Goal: Information Seeking & Learning: Learn about a topic

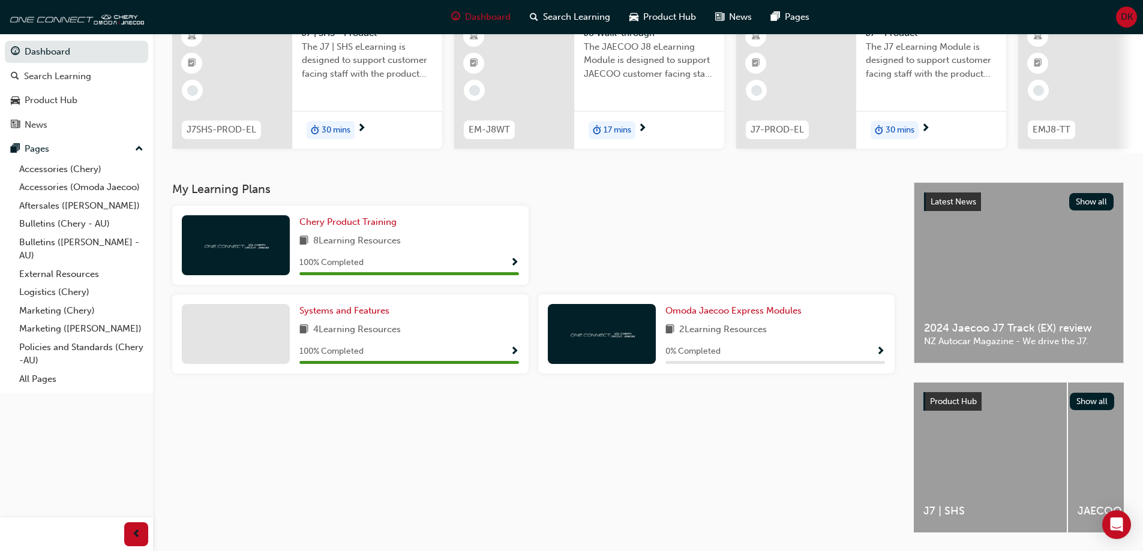
scroll to position [120, 0]
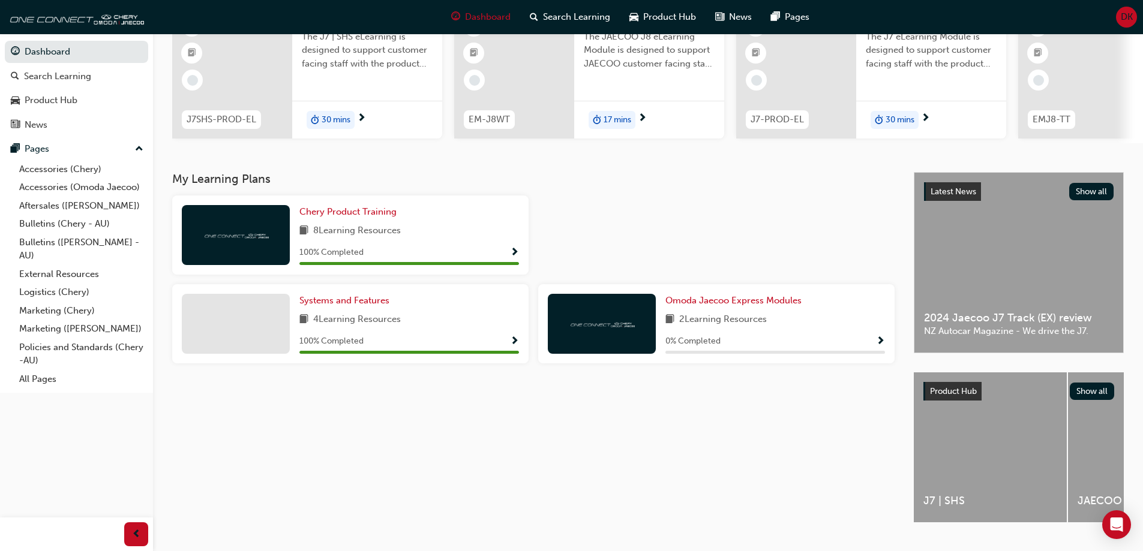
click at [880, 346] on span "Show Progress" at bounding box center [880, 342] width 9 height 11
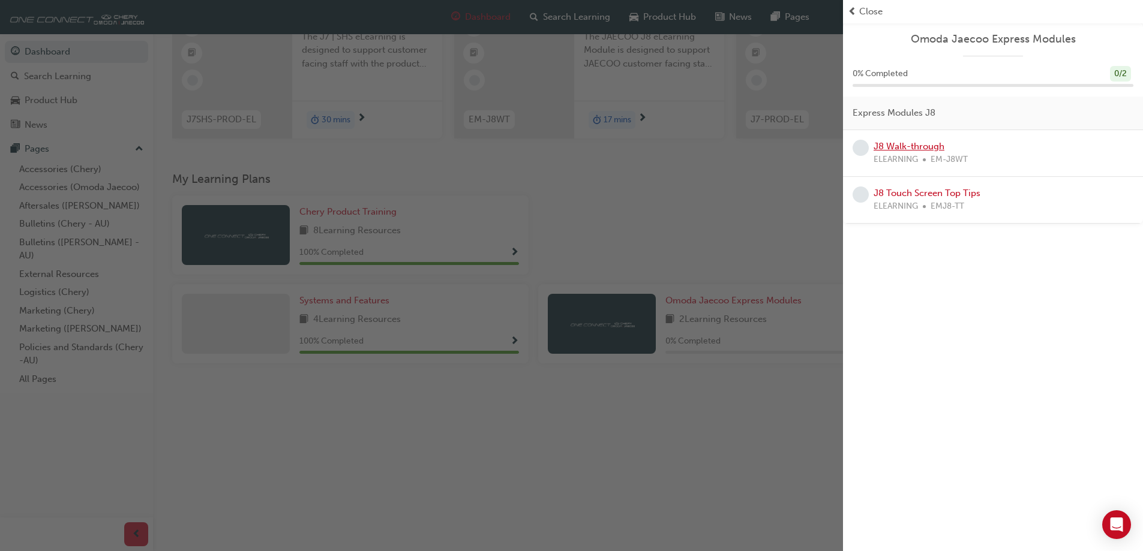
click at [895, 145] on link "J8 Walk-through" at bounding box center [909, 146] width 71 height 11
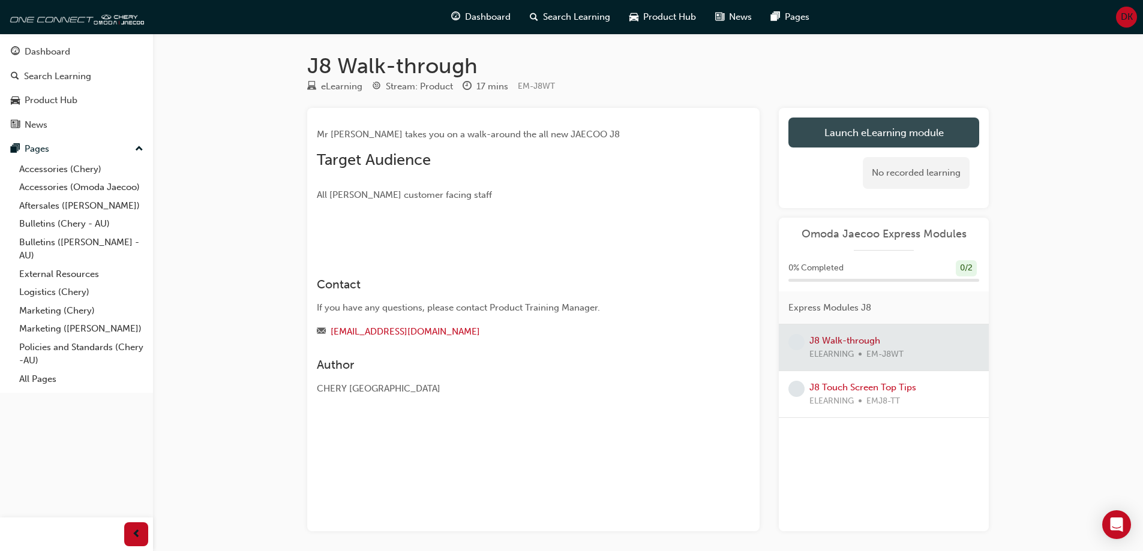
click at [815, 137] on link "Launch eLearning module" at bounding box center [883, 133] width 191 height 30
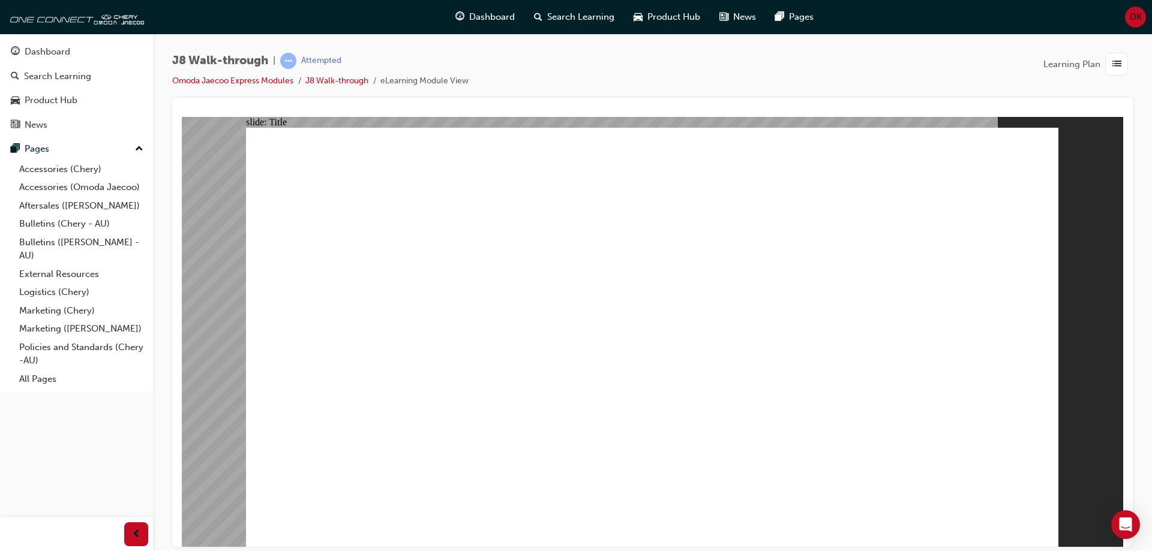
click at [511, 80] on div "J8 Walk-through | Attempted Omoda Jaecoo Express Modules J8 Walk-through eLearn…" at bounding box center [652, 75] width 961 height 45
click at [1137, 517] on div "Open Intercom Messenger" at bounding box center [1126, 525] width 32 height 32
click at [1131, 435] on div at bounding box center [652, 322] width 961 height 449
click at [343, 86] on li "J8 Walk-through" at bounding box center [342, 81] width 75 height 14
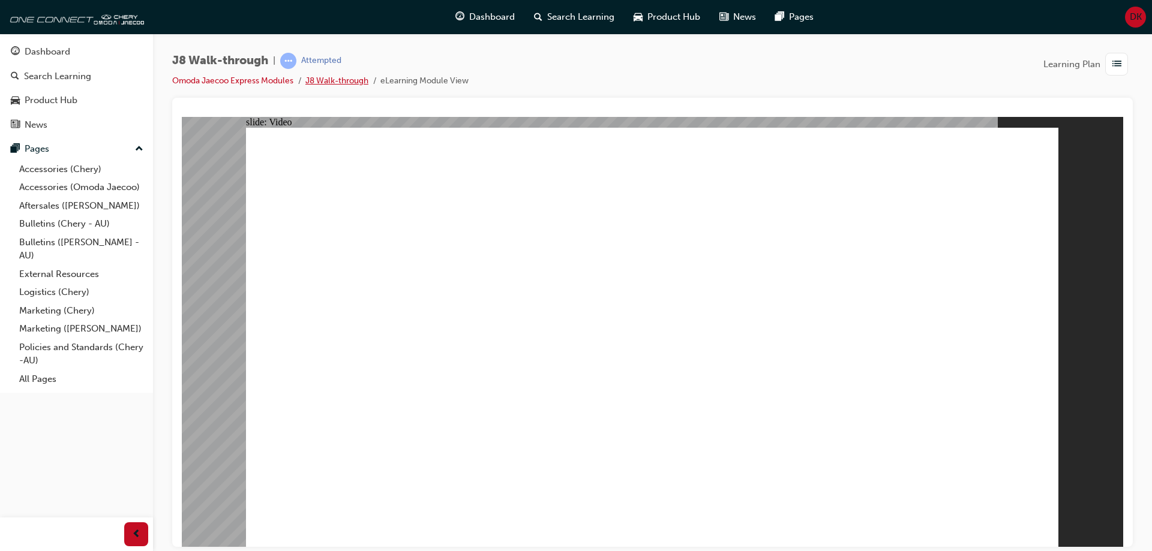
click at [346, 84] on link "J8 Walk-through" at bounding box center [336, 81] width 63 height 10
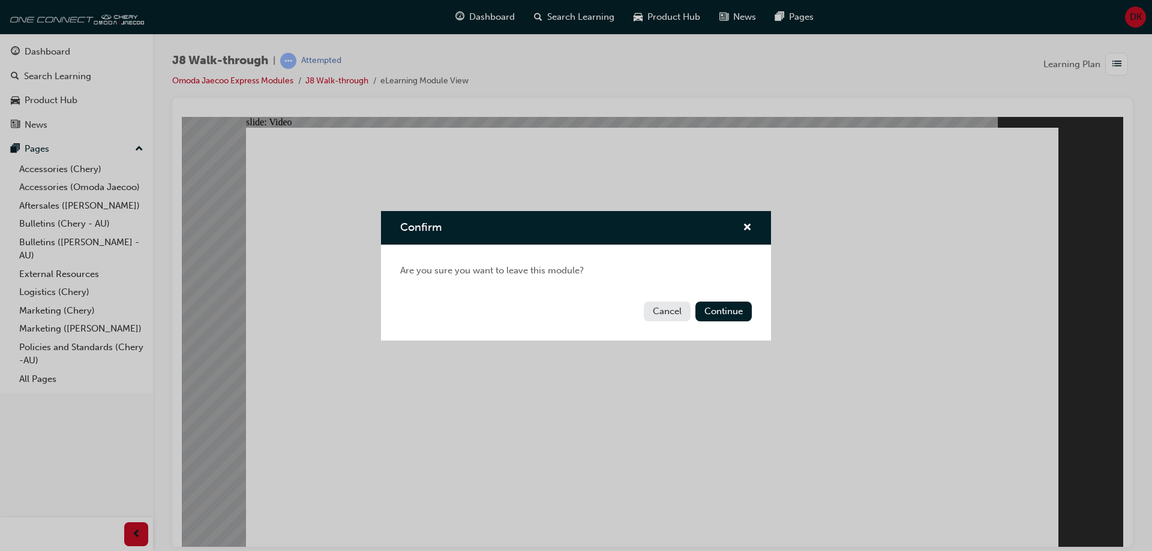
click at [666, 311] on button "Cancel" at bounding box center [667, 312] width 47 height 20
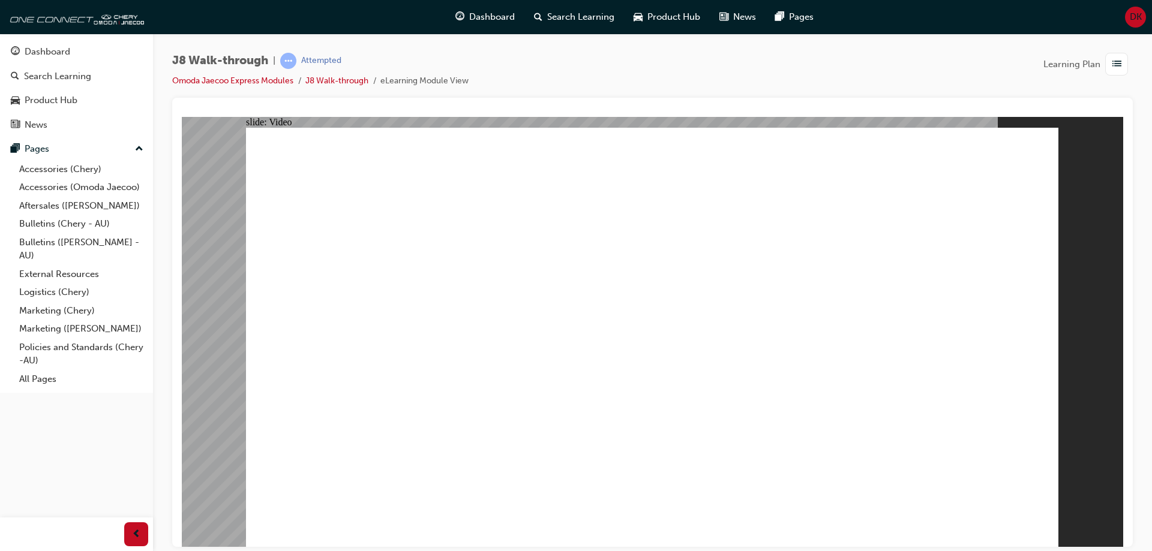
drag, startPoint x: 1147, startPoint y: 91, endPoint x: 1147, endPoint y: 100, distance: 8.4
click at [1142, 98] on div "J8 Walk-through | Attempted Omoda Jaecoo Express Modules J8 Walk-through eLearn…" at bounding box center [652, 278] width 999 height 488
click at [139, 536] on span "prev-icon" at bounding box center [136, 534] width 9 height 15
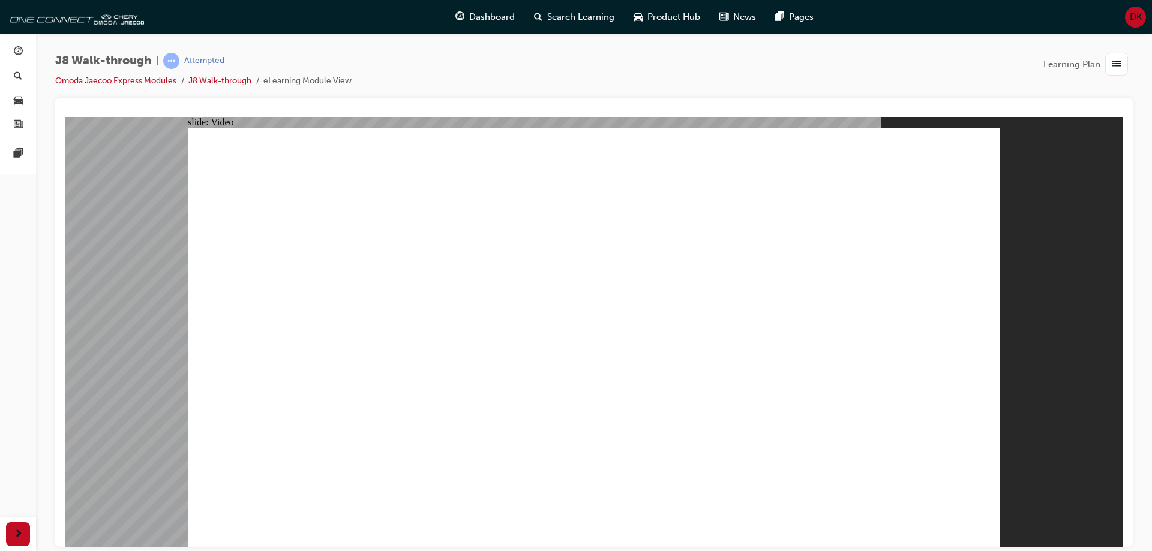
click at [1001, 139] on div "slide: Video Walk-through guide J8 VIDEO Next Walk-through guide J8 VIDEO Next" at bounding box center [594, 331] width 1058 height 430
drag, startPoint x: 1009, startPoint y: 410, endPoint x: 1005, endPoint y: 416, distance: 6.8
click at [1005, 416] on div "slide: Video Walk-through guide J8 VIDEO Next Walk-through guide J8 VIDEO Next" at bounding box center [594, 331] width 1058 height 430
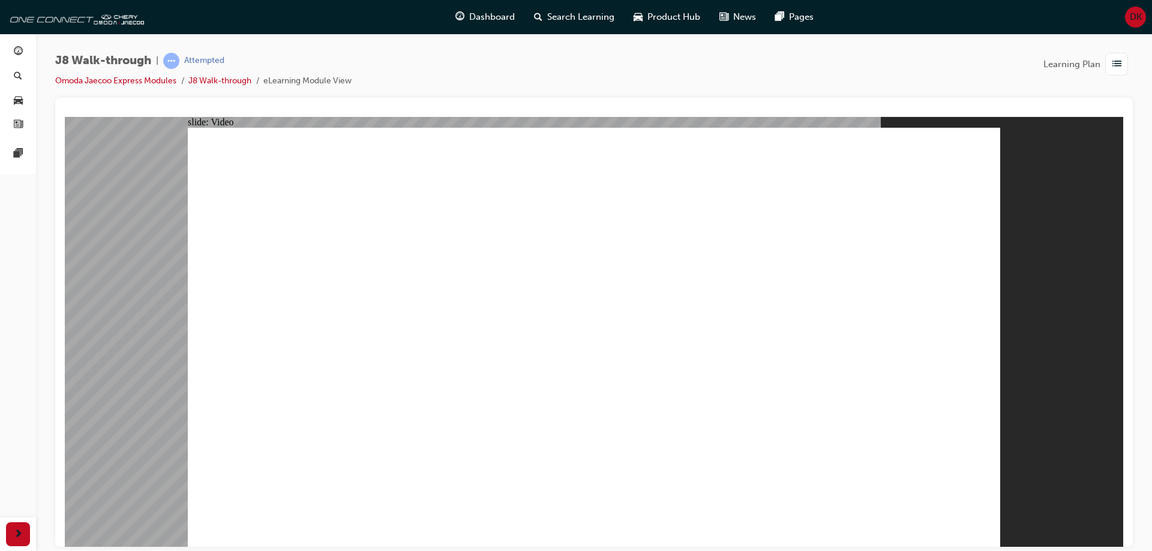
drag, startPoint x: 953, startPoint y: 513, endPoint x: 905, endPoint y: 545, distance: 57.9
click at [222, 77] on link "J8 Walk-through" at bounding box center [219, 81] width 63 height 10
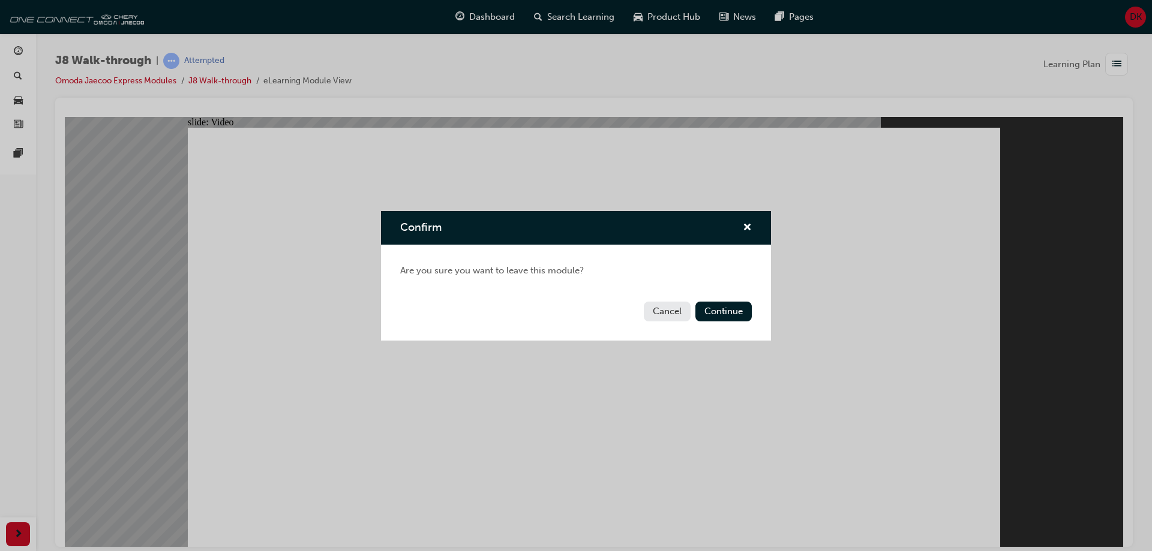
click at [658, 313] on button "Cancel" at bounding box center [667, 312] width 47 height 20
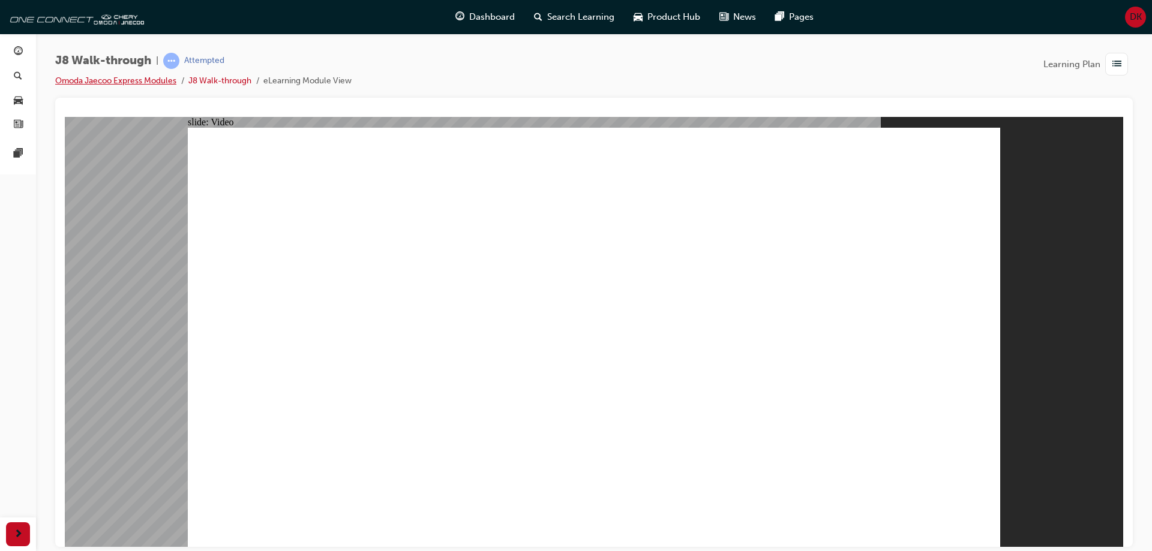
click at [129, 82] on link "Omoda Jaecoo Express Modules" at bounding box center [115, 81] width 121 height 10
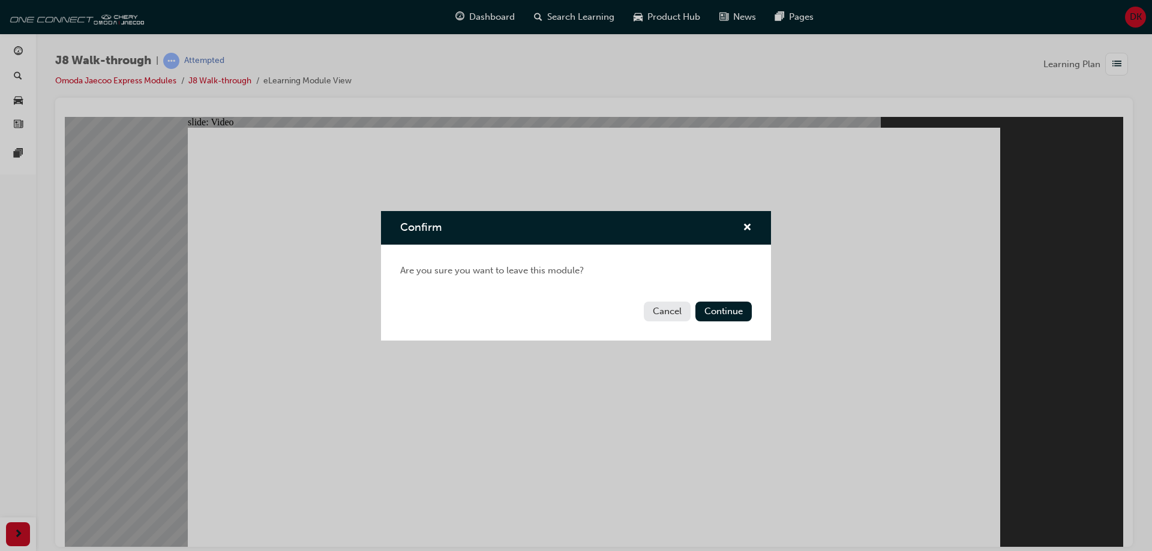
click at [659, 314] on button "Cancel" at bounding box center [667, 312] width 47 height 20
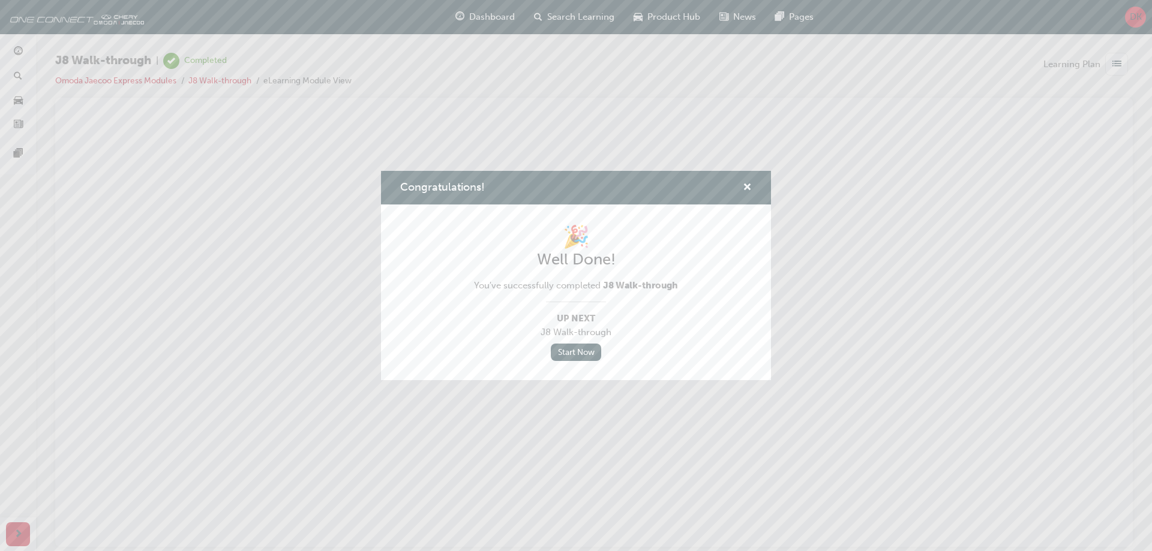
click at [742, 187] on div "Congratulations!" at bounding box center [742, 188] width 19 height 15
click at [746, 188] on span "cross-icon" at bounding box center [747, 188] width 9 height 11
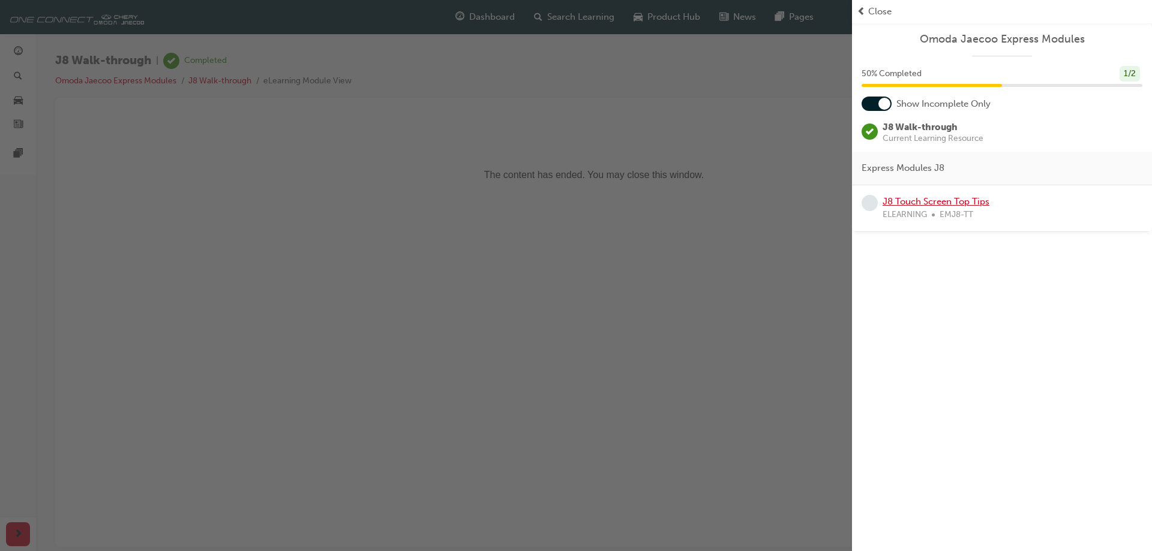
click at [914, 203] on link "J8 Touch Screen Top Tips" at bounding box center [936, 201] width 107 height 11
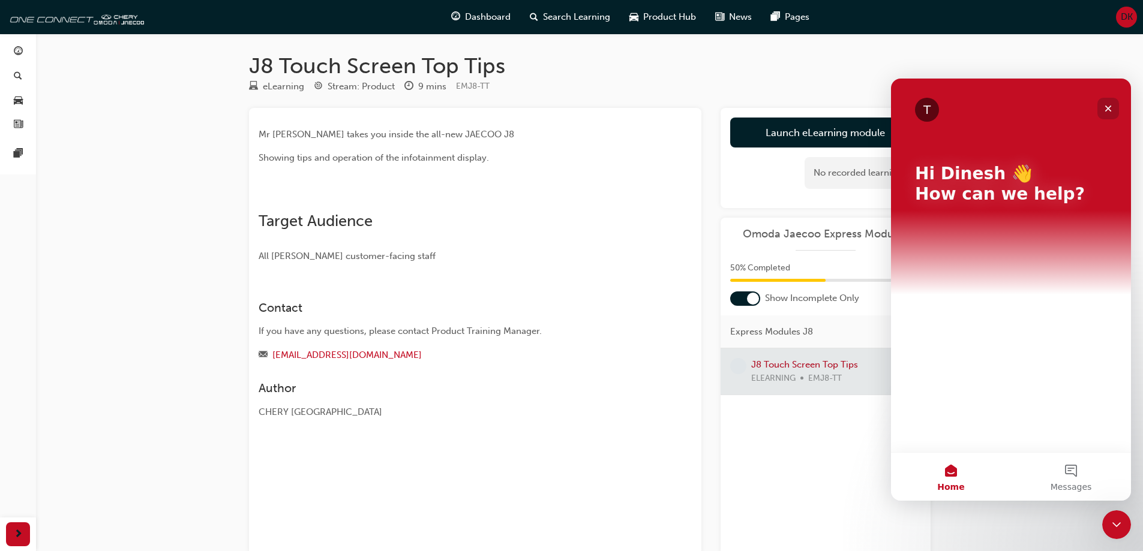
click at [1105, 110] on icon "Close" at bounding box center [1108, 109] width 10 height 10
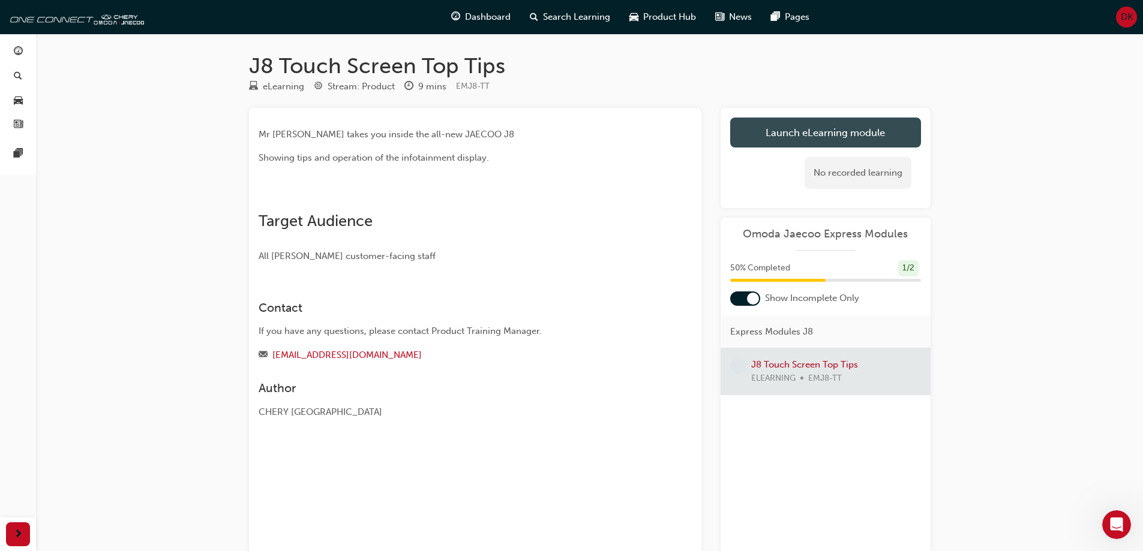
click at [801, 138] on link "Launch eLearning module" at bounding box center [825, 133] width 191 height 30
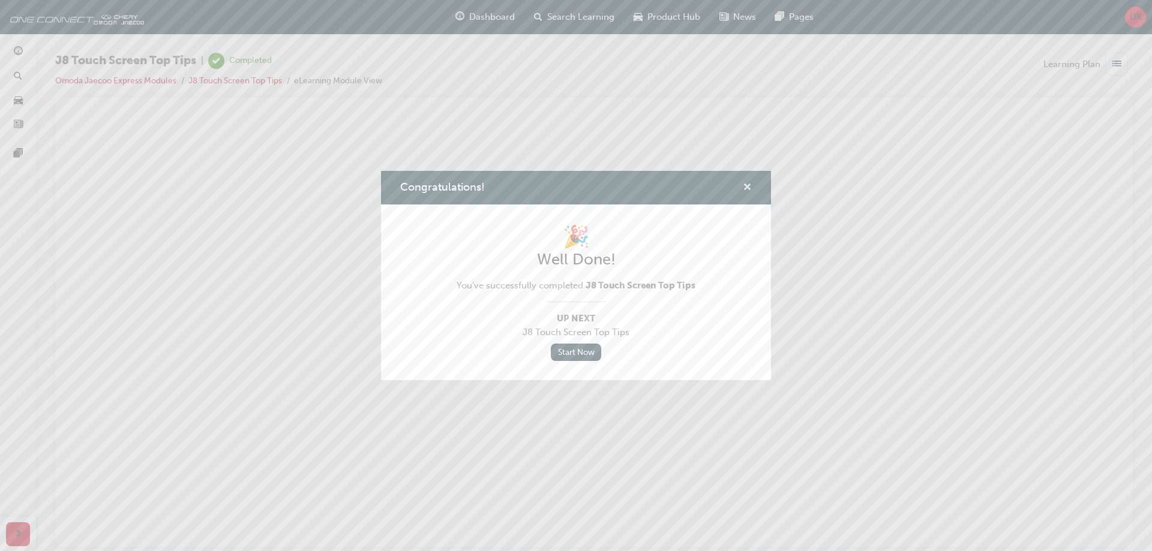
click at [751, 185] on span "cross-icon" at bounding box center [747, 188] width 9 height 11
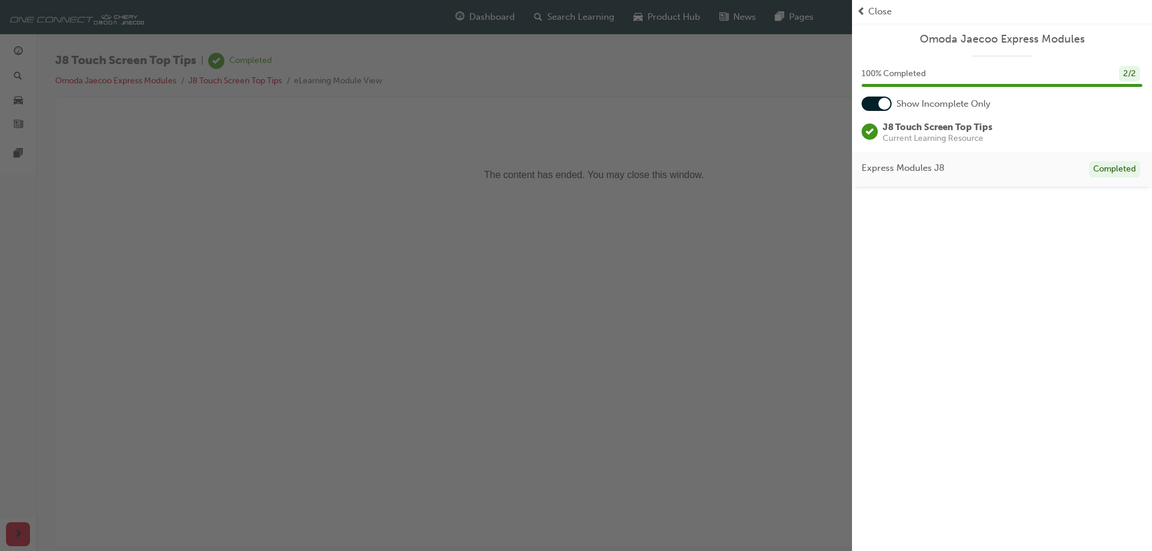
click at [640, 210] on div "button" at bounding box center [426, 275] width 852 height 551
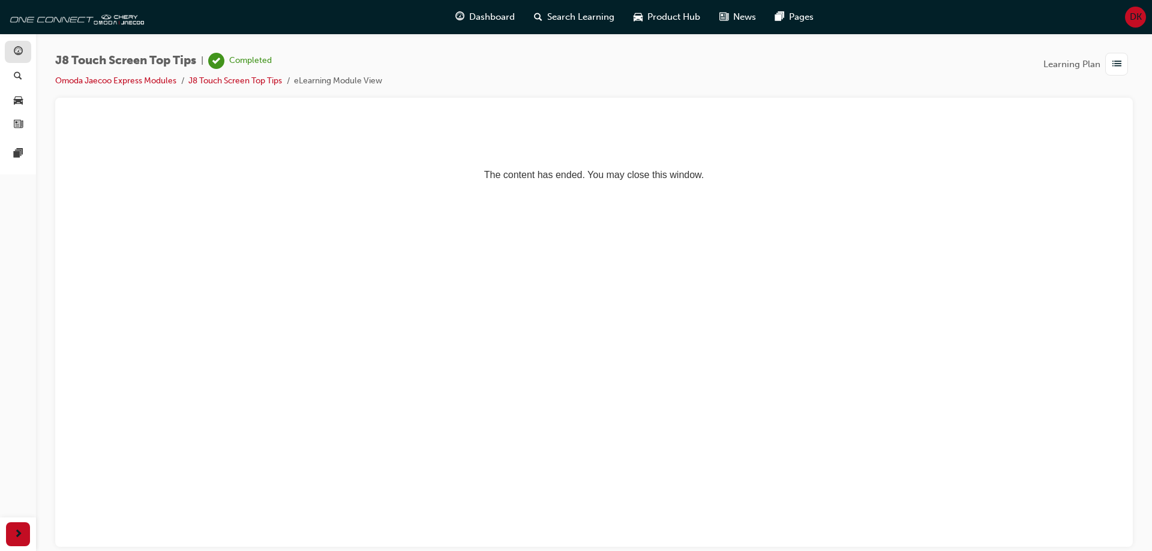
click at [23, 55] on div "button" at bounding box center [18, 51] width 14 height 15
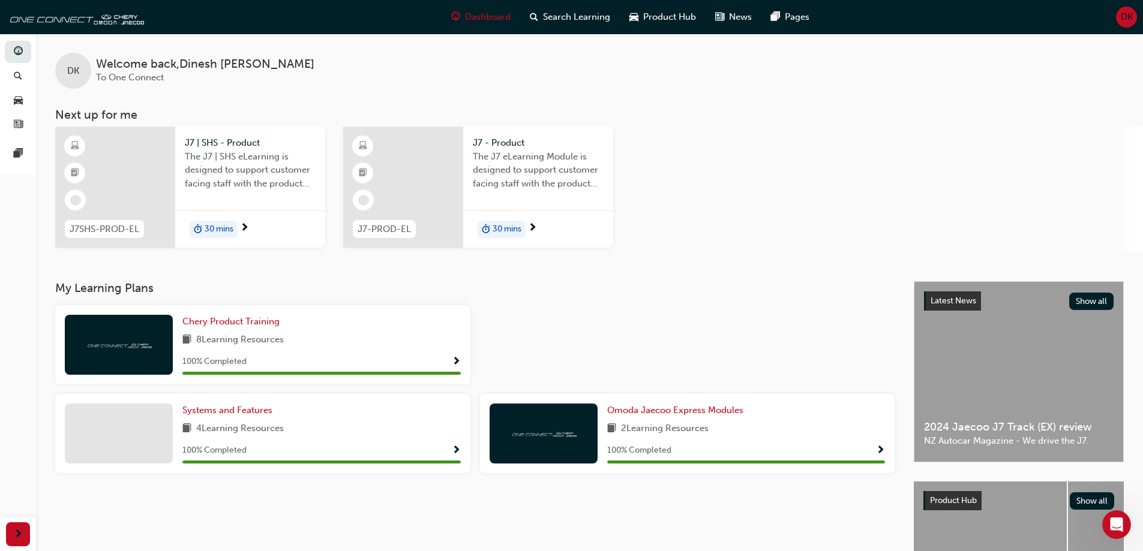
click at [244, 163] on span "The J7 | SHS eLearning is designed to support customer facing staff with the pr…" at bounding box center [250, 170] width 131 height 41
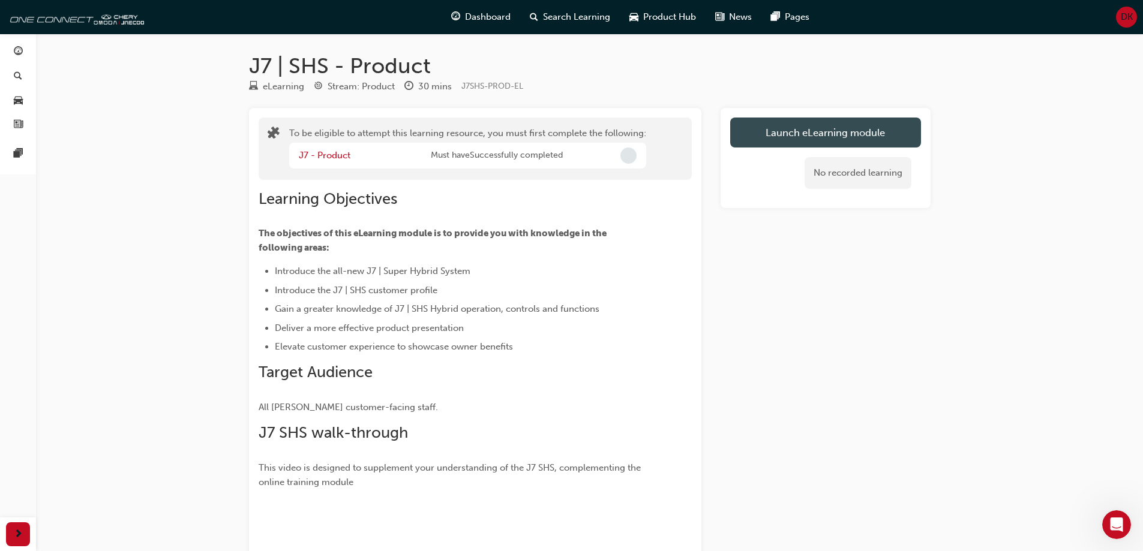
click at [817, 137] on button "Launch eLearning module" at bounding box center [825, 133] width 191 height 30
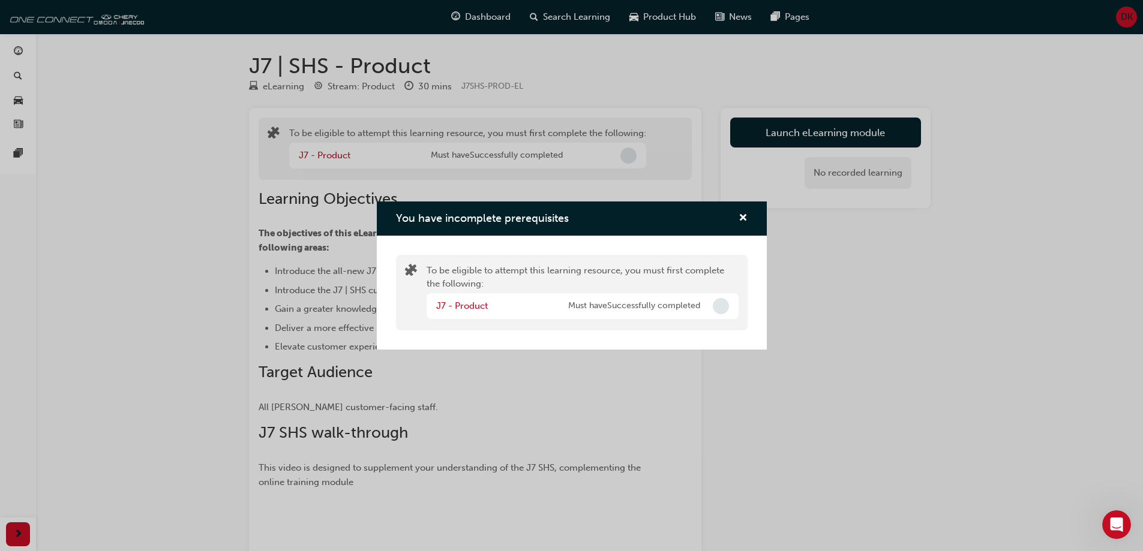
click at [722, 307] on span "Incomplete" at bounding box center [721, 306] width 16 height 16
click at [467, 306] on link "J7 - Product" at bounding box center [462, 306] width 52 height 11
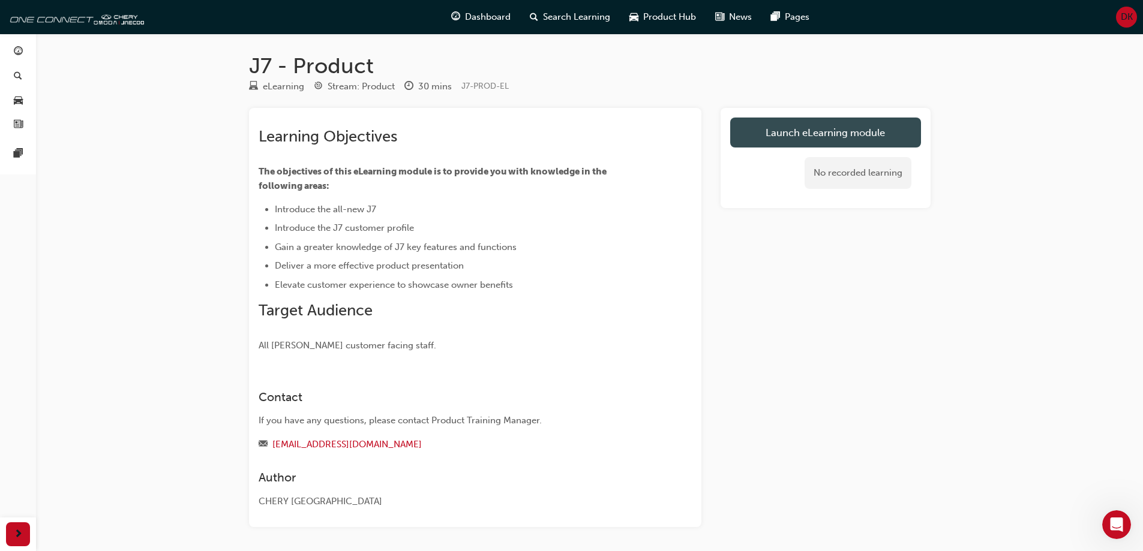
click at [831, 125] on link "Launch eLearning module" at bounding box center [825, 133] width 191 height 30
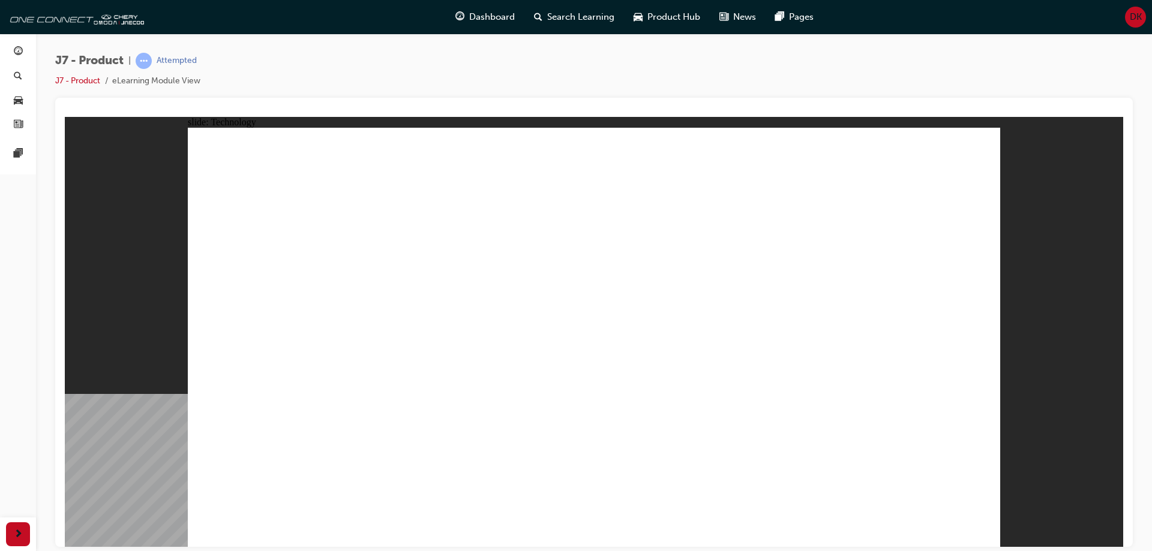
drag, startPoint x: 526, startPoint y: 421, endPoint x: 551, endPoint y: 293, distance: 129.8
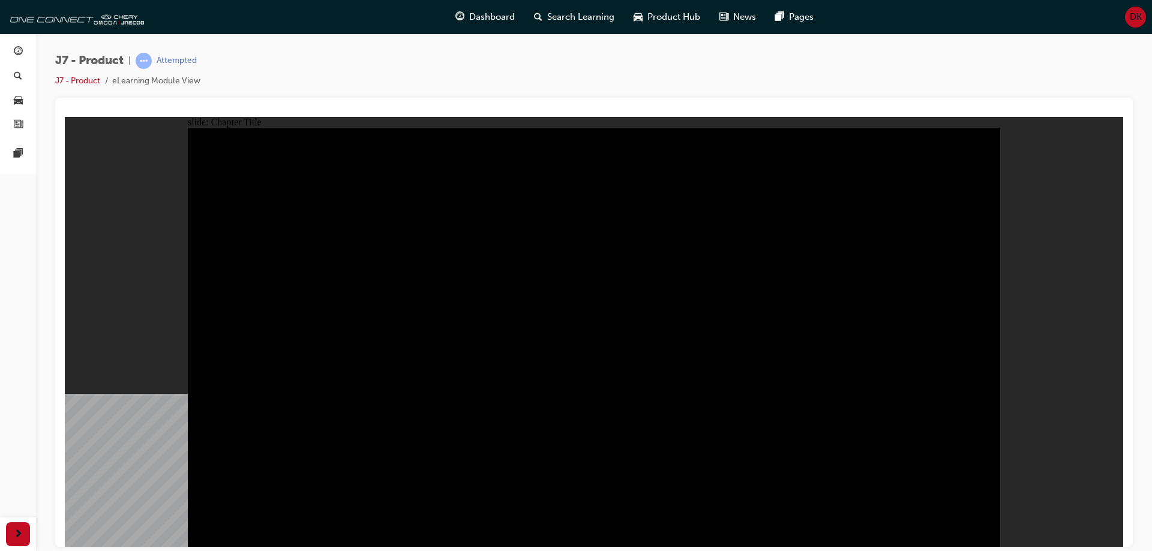
radio input "true"
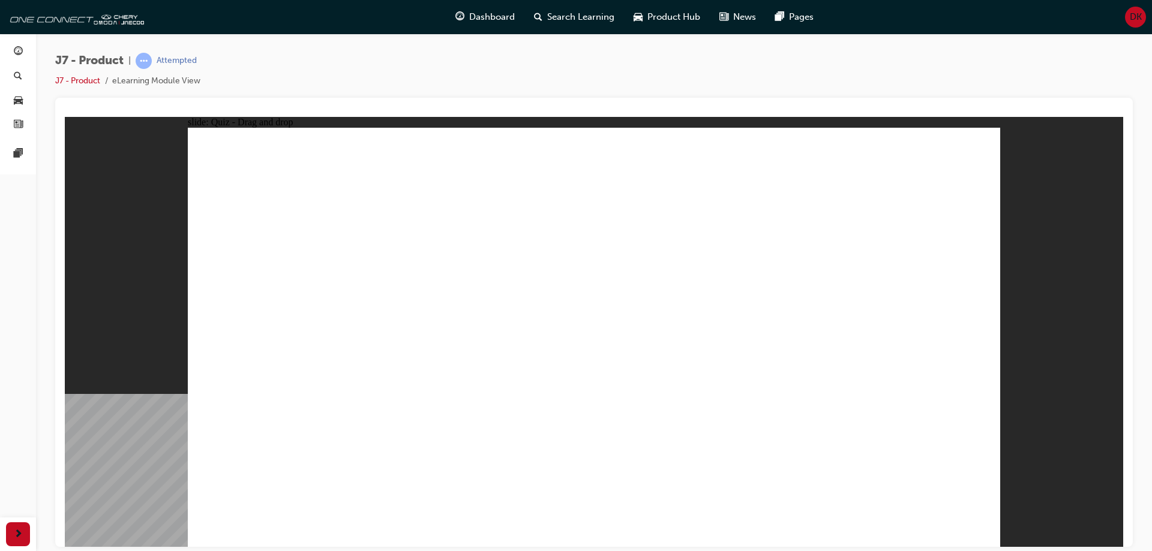
drag, startPoint x: 894, startPoint y: 174, endPoint x: 254, endPoint y: 361, distance: 666.4
drag, startPoint x: 801, startPoint y: 260, endPoint x: 885, endPoint y: 362, distance: 132.1
drag, startPoint x: 668, startPoint y: 265, endPoint x: 606, endPoint y: 374, distance: 125.5
drag, startPoint x: 592, startPoint y: 198, endPoint x: 757, endPoint y: 346, distance: 222.2
drag, startPoint x: 692, startPoint y: 222, endPoint x: 443, endPoint y: 380, distance: 294.8
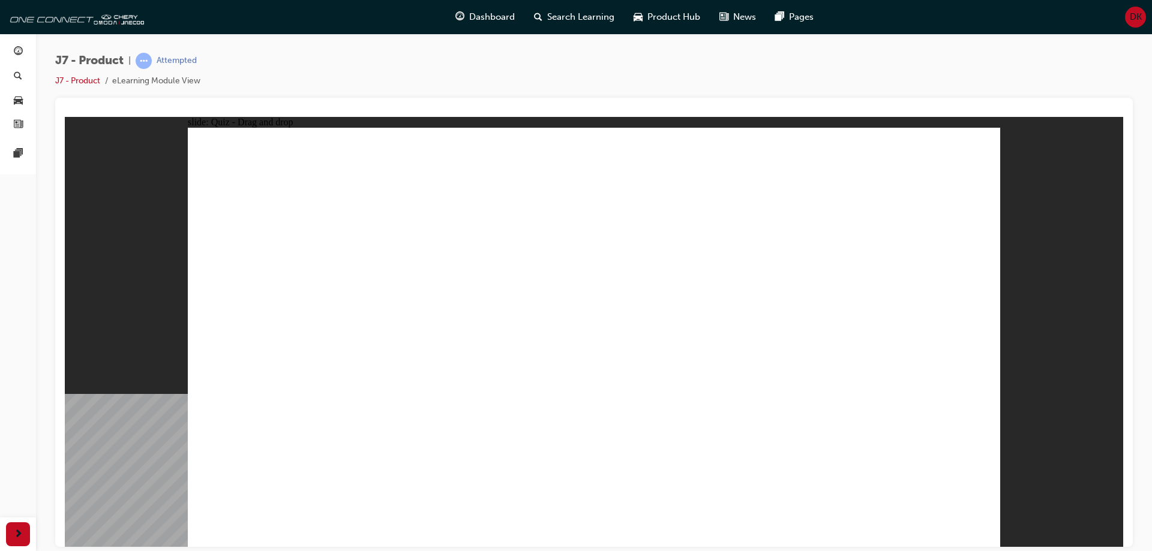
drag, startPoint x: 551, startPoint y: 168, endPoint x: 894, endPoint y: 358, distance: 392.1
drag, startPoint x: 913, startPoint y: 182, endPoint x: 607, endPoint y: 382, distance: 364.9
drag, startPoint x: 791, startPoint y: 341, endPoint x: 730, endPoint y: 380, distance: 71.7
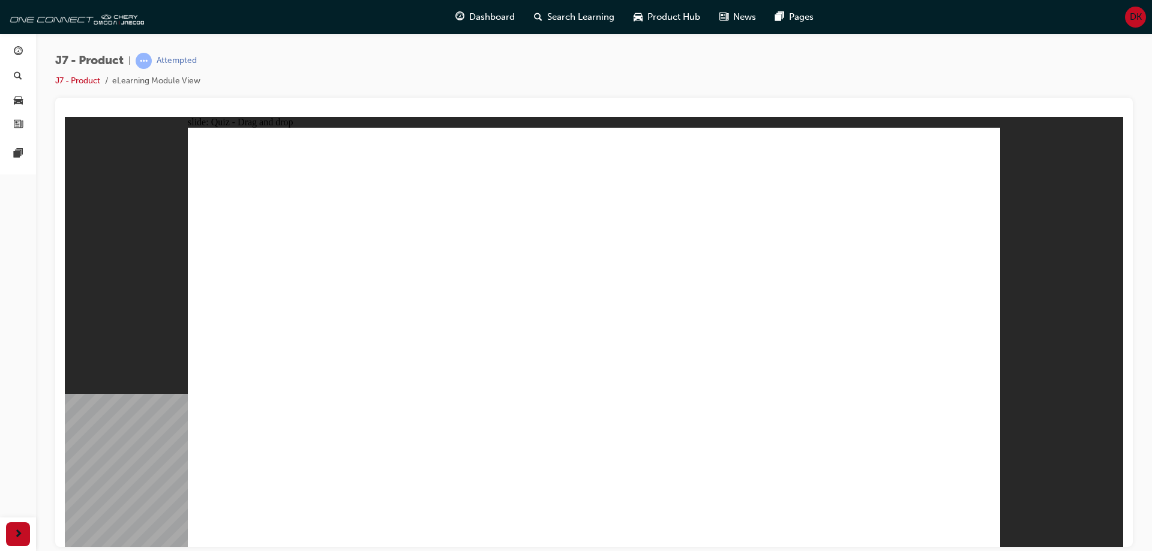
drag, startPoint x: 650, startPoint y: 263, endPoint x: 642, endPoint y: 267, distance: 8.9
drag, startPoint x: 678, startPoint y: 271, endPoint x: 478, endPoint y: 374, distance: 224.9
drag, startPoint x: 724, startPoint y: 197, endPoint x: 285, endPoint y: 380, distance: 475.8
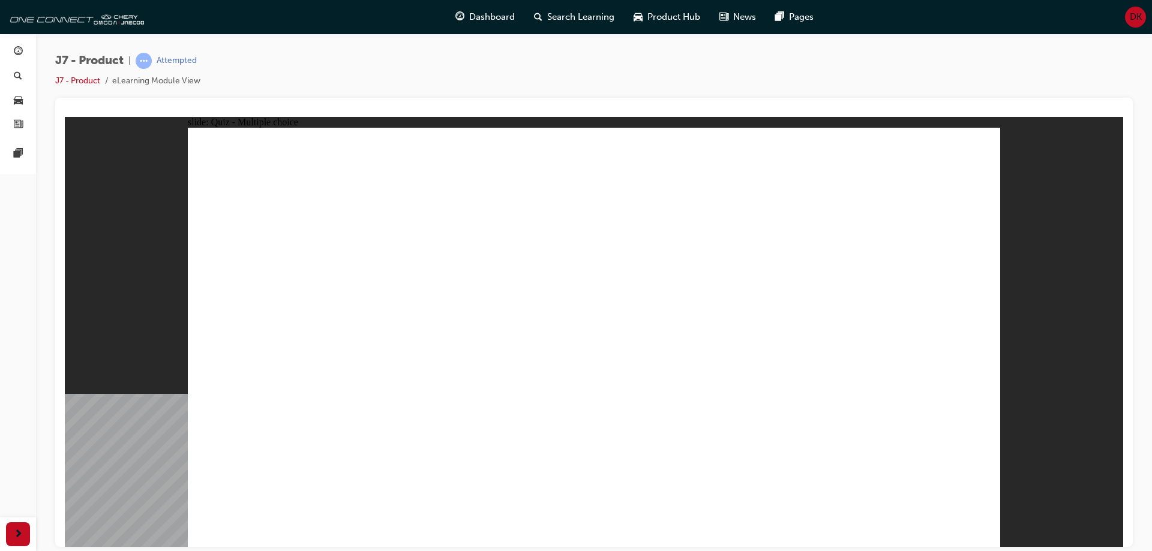
radio input "true"
drag, startPoint x: 602, startPoint y: 180, endPoint x: 640, endPoint y: 389, distance: 212.8
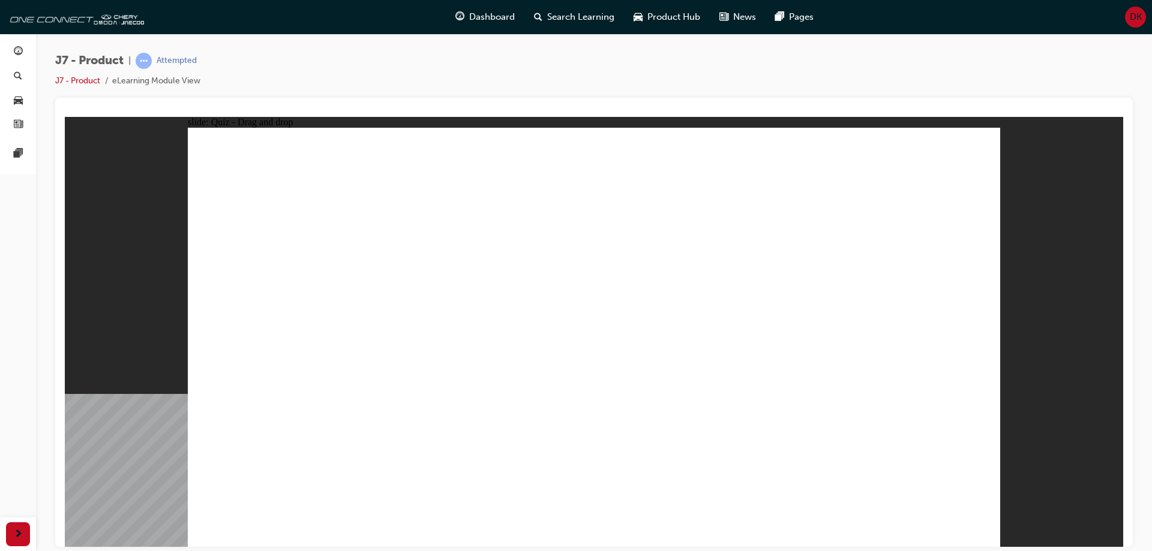
drag, startPoint x: 626, startPoint y: 210, endPoint x: 425, endPoint y: 410, distance: 283.4
drag, startPoint x: 650, startPoint y: 226, endPoint x: 776, endPoint y: 373, distance: 194.0
drag, startPoint x: 719, startPoint y: 273, endPoint x: 663, endPoint y: 424, distance: 160.8
drag, startPoint x: 754, startPoint y: 211, endPoint x: 781, endPoint y: 416, distance: 207.5
drag, startPoint x: 727, startPoint y: 178, endPoint x: 645, endPoint y: 430, distance: 265.1
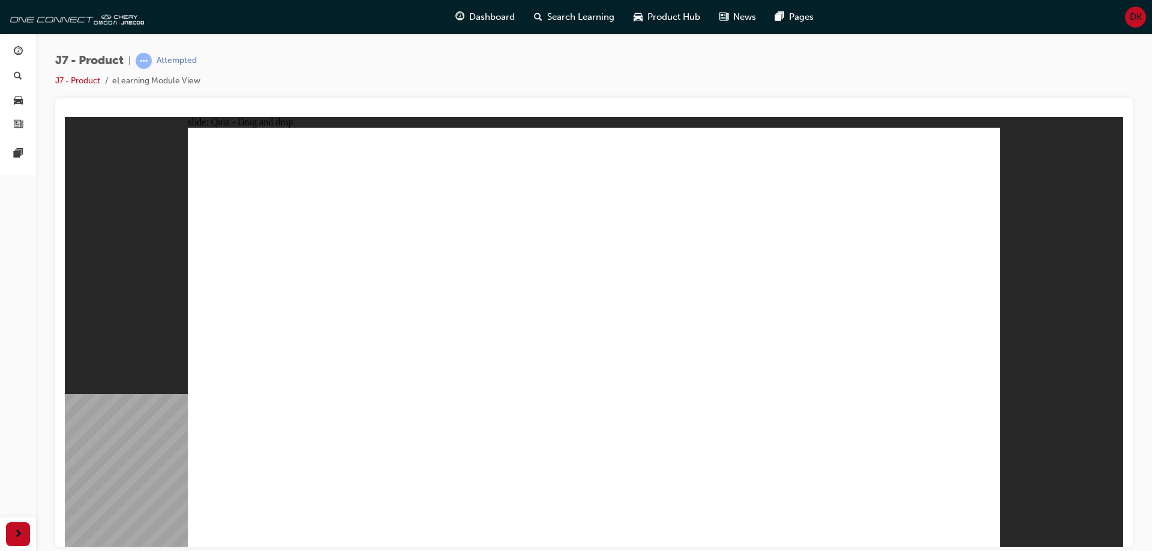
drag, startPoint x: 621, startPoint y: 204, endPoint x: 590, endPoint y: 418, distance: 216.4
drag, startPoint x: 789, startPoint y: 210, endPoint x: 375, endPoint y: 405, distance: 457.6
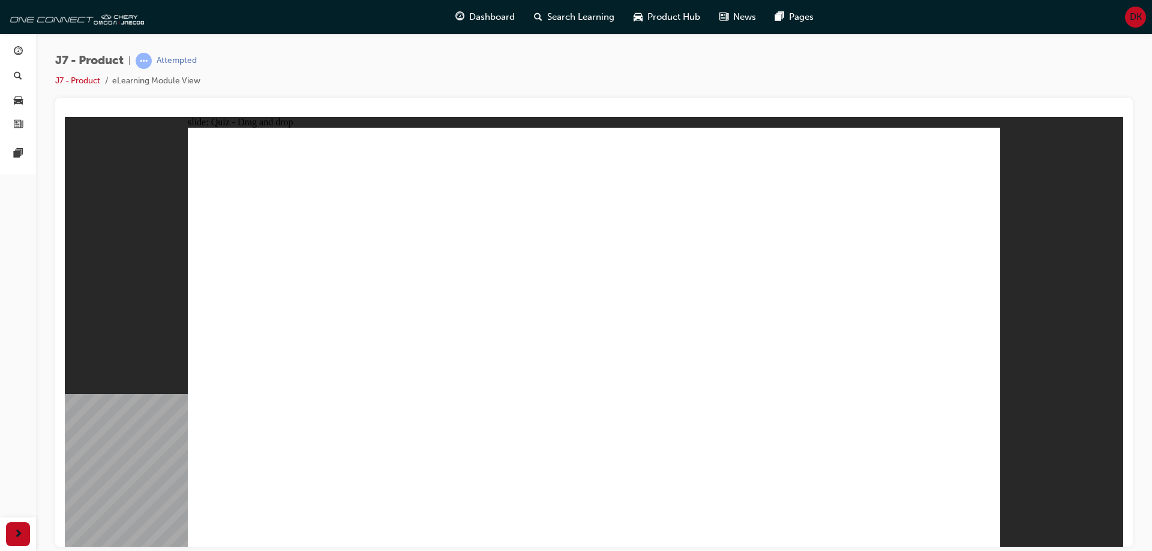
drag, startPoint x: 598, startPoint y: 187, endPoint x: 337, endPoint y: 400, distance: 337.3
drag, startPoint x: 775, startPoint y: 175, endPoint x: 476, endPoint y: 399, distance: 373.2
drag, startPoint x: 914, startPoint y: 167, endPoint x: 713, endPoint y: 427, distance: 328.6
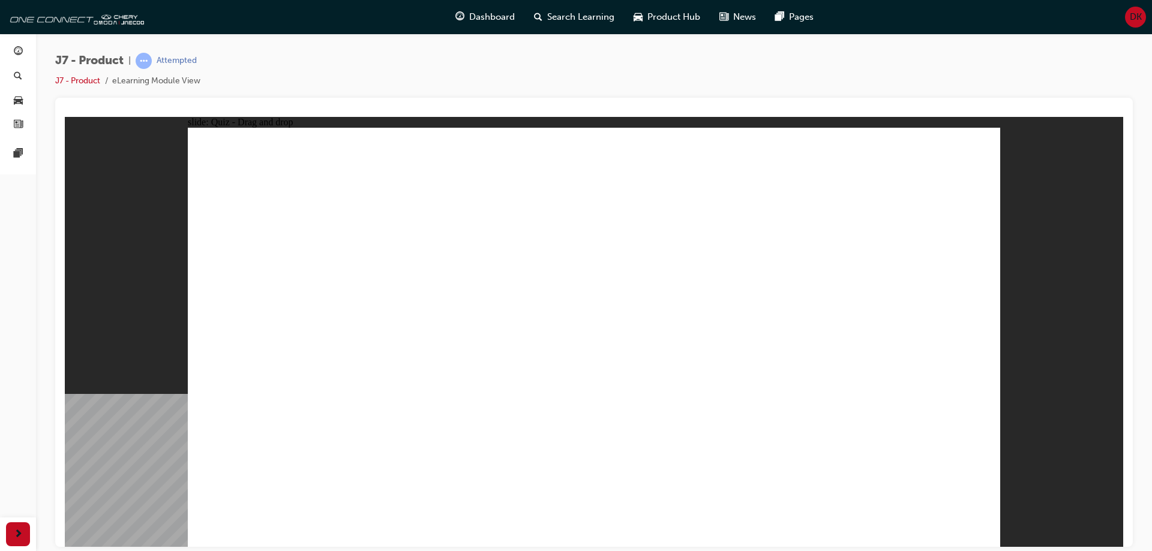
drag, startPoint x: 858, startPoint y: 178, endPoint x: 247, endPoint y: 458, distance: 672.0
drag, startPoint x: 862, startPoint y: 219, endPoint x: 388, endPoint y: 419, distance: 513.8
drag, startPoint x: 793, startPoint y: 223, endPoint x: 433, endPoint y: 433, distance: 416.5
drag, startPoint x: 677, startPoint y: 217, endPoint x: 452, endPoint y: 397, distance: 287.3
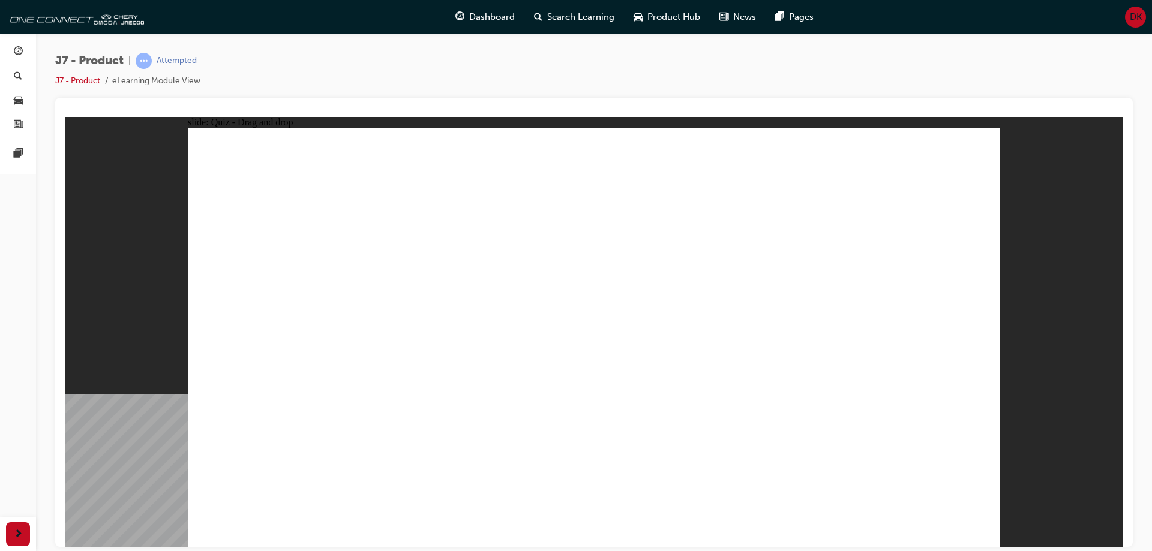
drag, startPoint x: 614, startPoint y: 179, endPoint x: 491, endPoint y: 383, distance: 239.0
drag, startPoint x: 559, startPoint y: 179, endPoint x: 255, endPoint y: 422, distance: 388.5
drag, startPoint x: 556, startPoint y: 218, endPoint x: 596, endPoint y: 387, distance: 173.3
drag, startPoint x: 913, startPoint y: 194, endPoint x: 700, endPoint y: 415, distance: 307.2
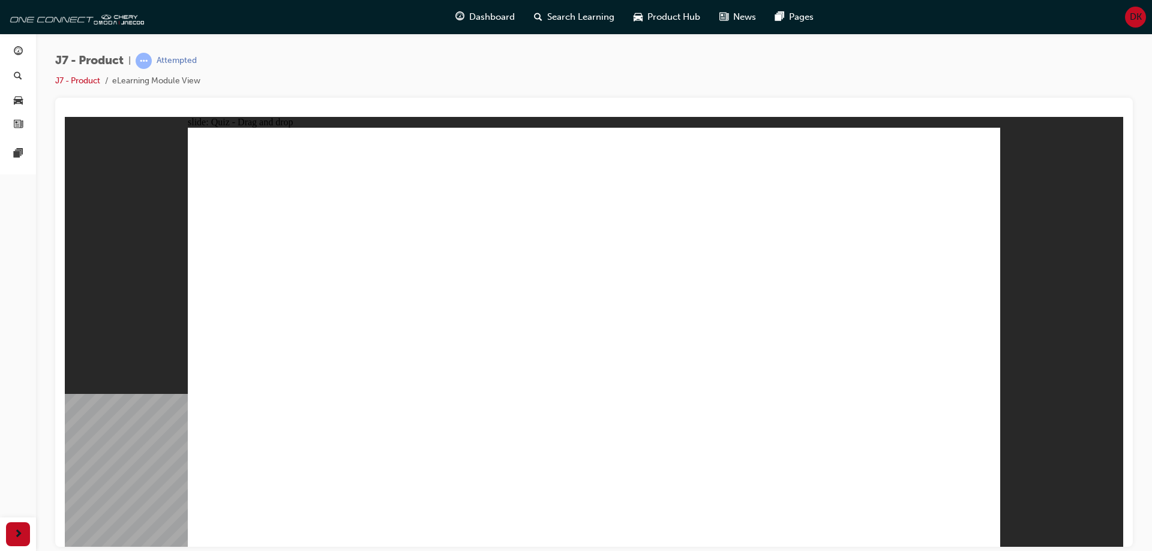
drag, startPoint x: 683, startPoint y: 218, endPoint x: 737, endPoint y: 389, distance: 179.3
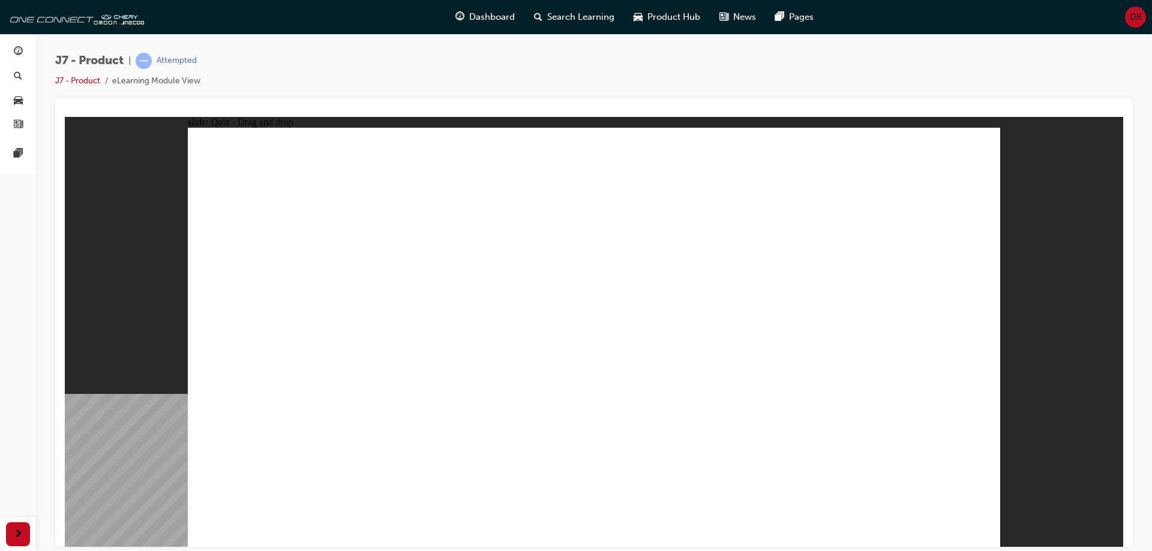
drag, startPoint x: 623, startPoint y: 211, endPoint x: 337, endPoint y: 425, distance: 356.6
drag, startPoint x: 734, startPoint y: 175, endPoint x: 751, endPoint y: 364, distance: 189.7
drag, startPoint x: 956, startPoint y: 428, endPoint x: 959, endPoint y: 436, distance: 8.2
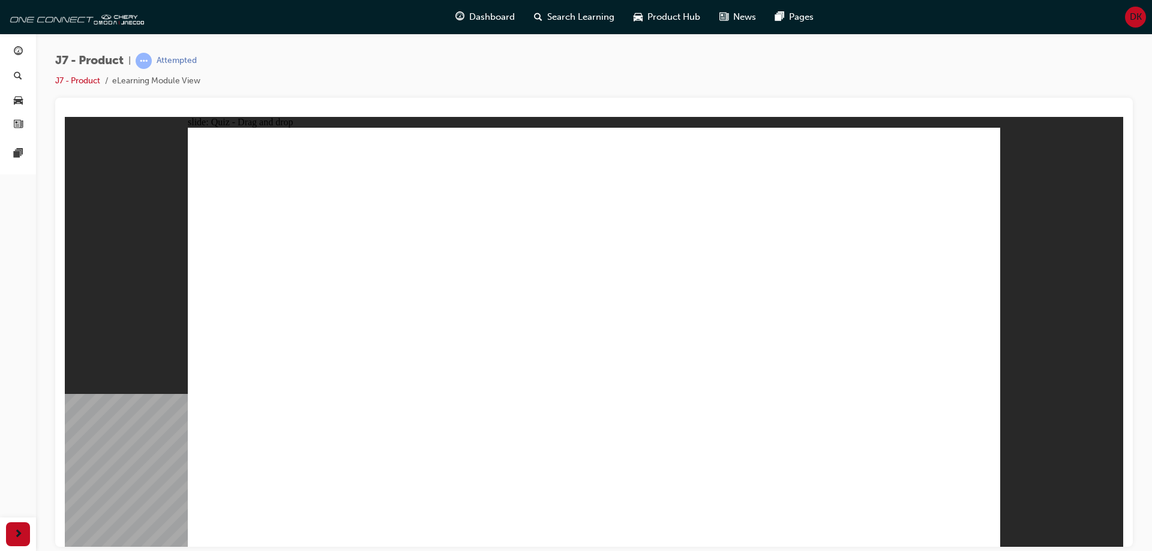
drag, startPoint x: 747, startPoint y: 211, endPoint x: 823, endPoint y: 365, distance: 171.7
drag, startPoint x: 758, startPoint y: 221, endPoint x: 394, endPoint y: 403, distance: 407.3
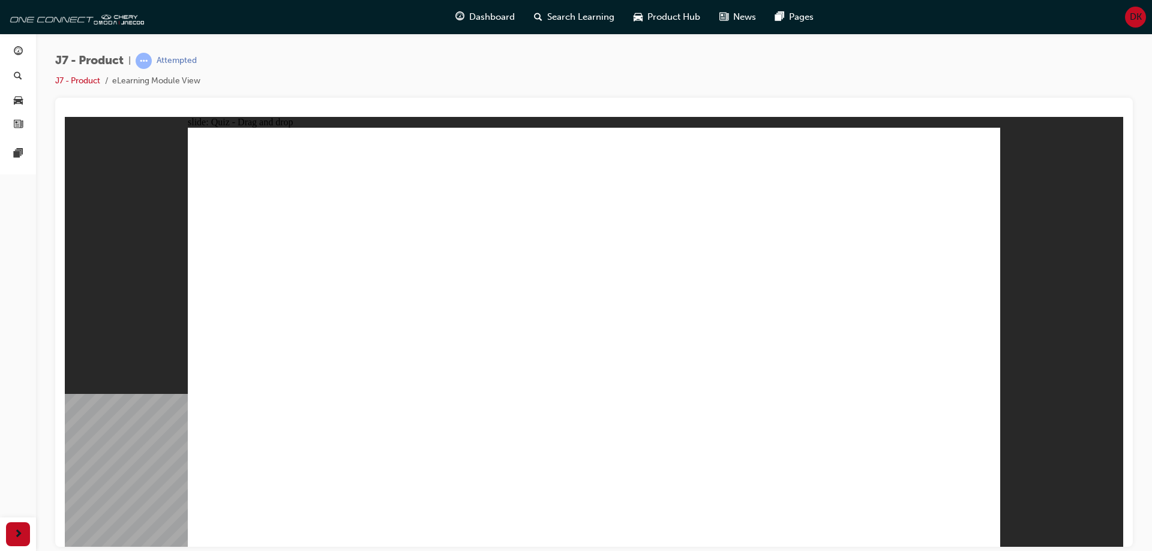
drag, startPoint x: 266, startPoint y: 394, endPoint x: 715, endPoint y: 407, distance: 449.0
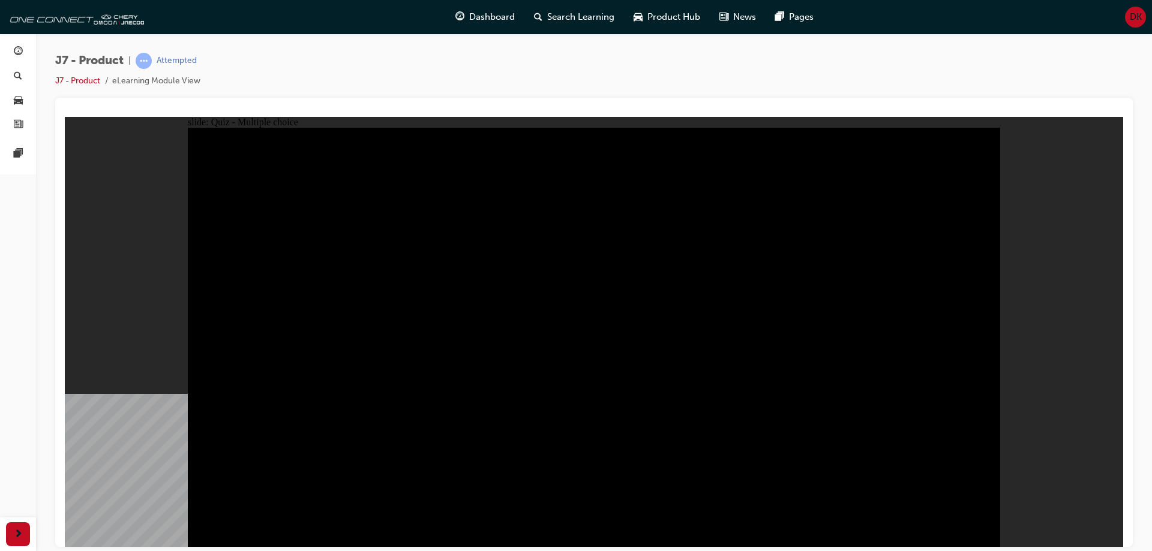
radio input "true"
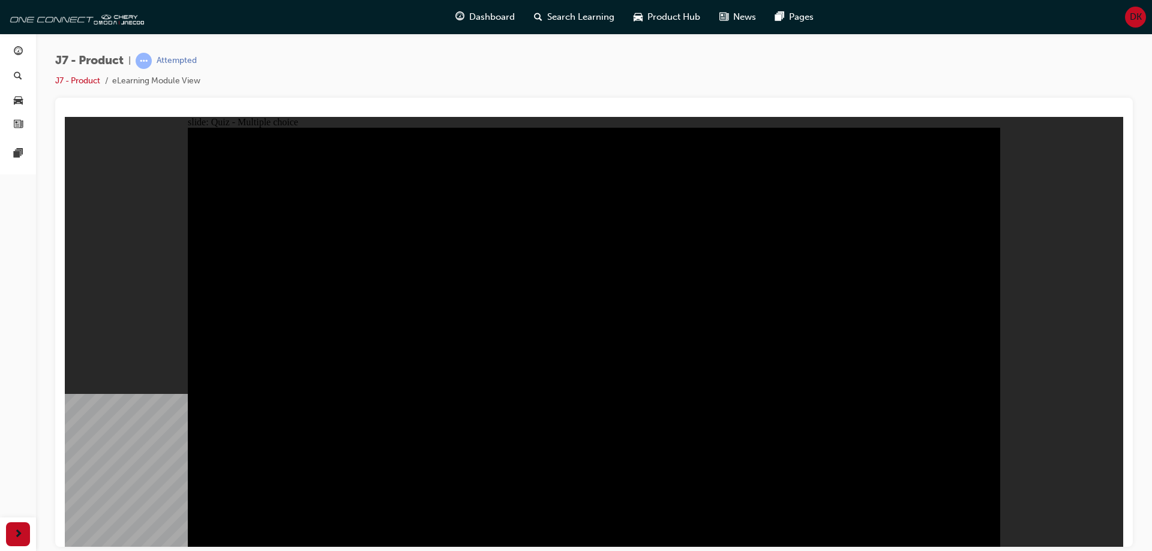
radio input "true"
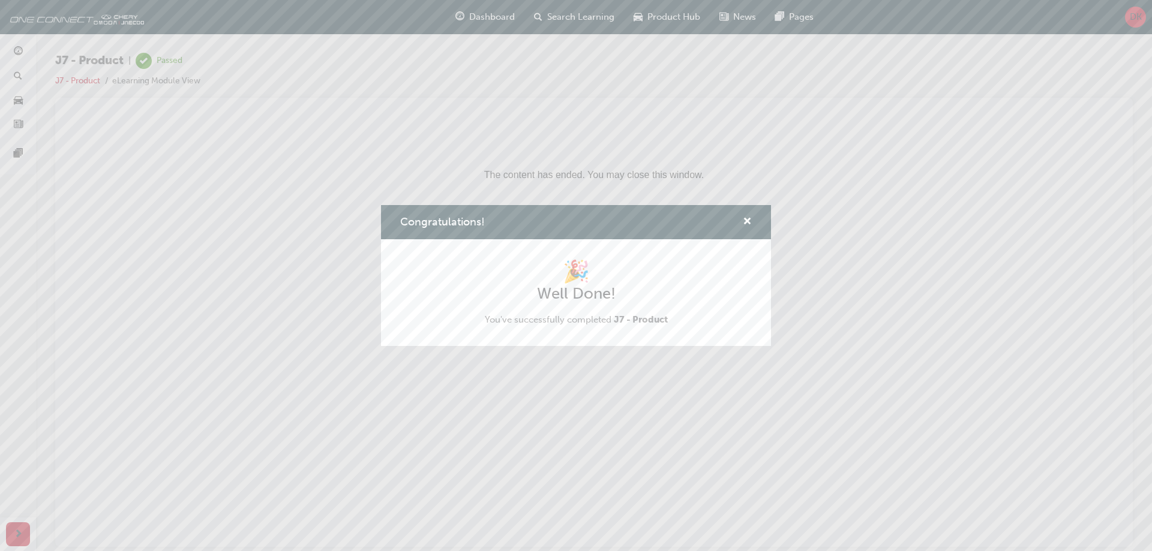
click at [739, 220] on div "Congratulations!" at bounding box center [742, 222] width 19 height 15
click at [748, 220] on span "cross-icon" at bounding box center [747, 222] width 9 height 11
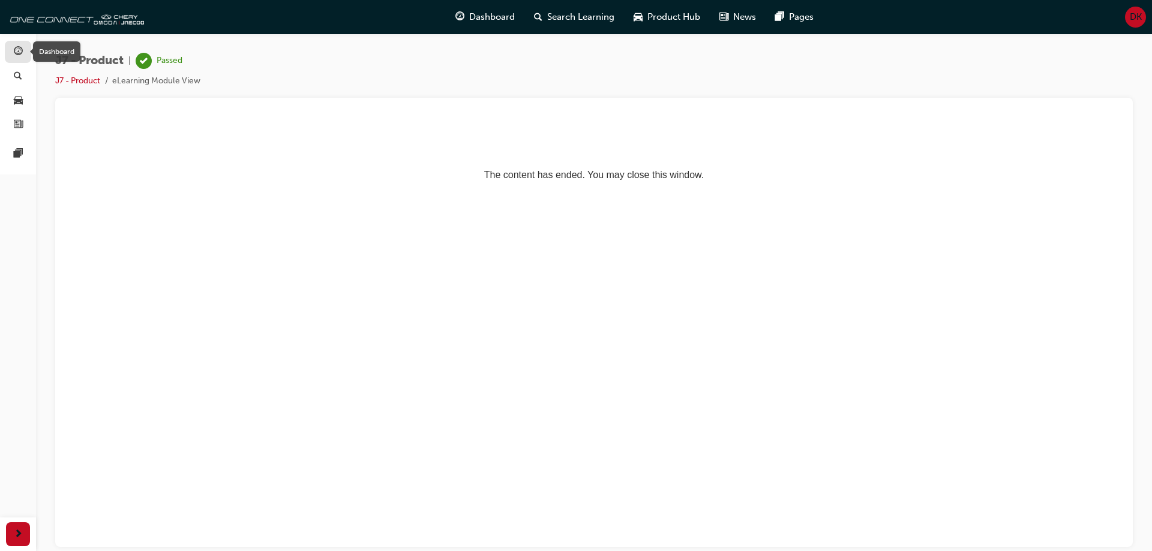
click at [17, 58] on div "button" at bounding box center [18, 51] width 9 height 15
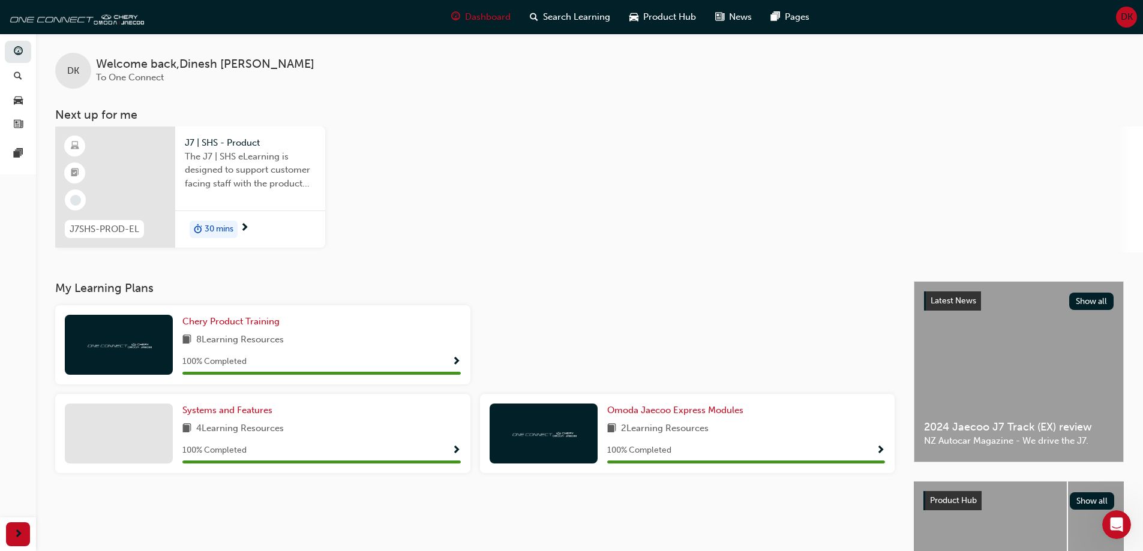
click at [228, 228] on span "30 mins" at bounding box center [219, 230] width 29 height 14
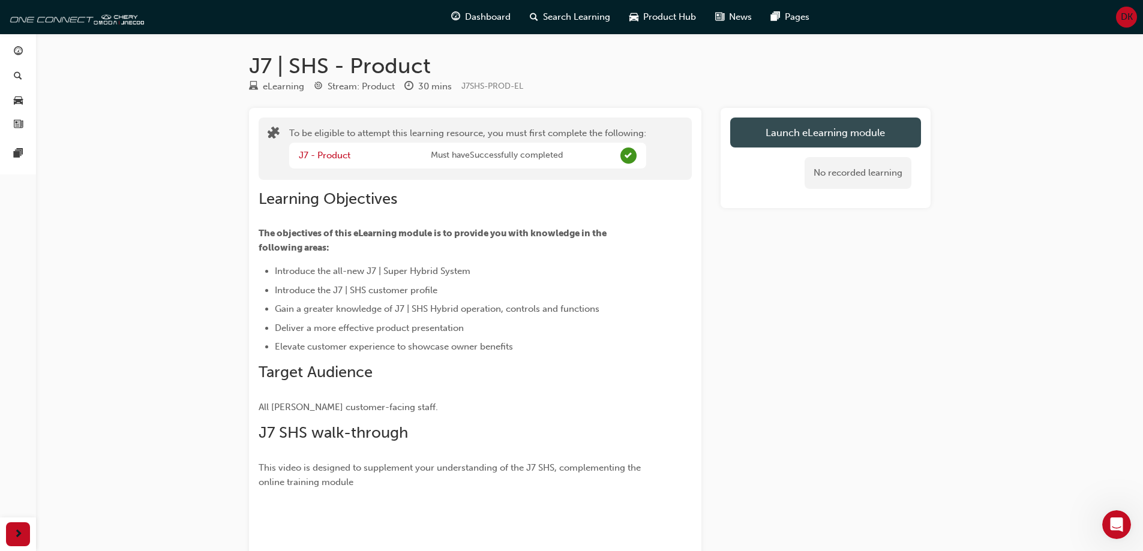
click at [788, 140] on button "Launch eLearning module" at bounding box center [825, 133] width 191 height 30
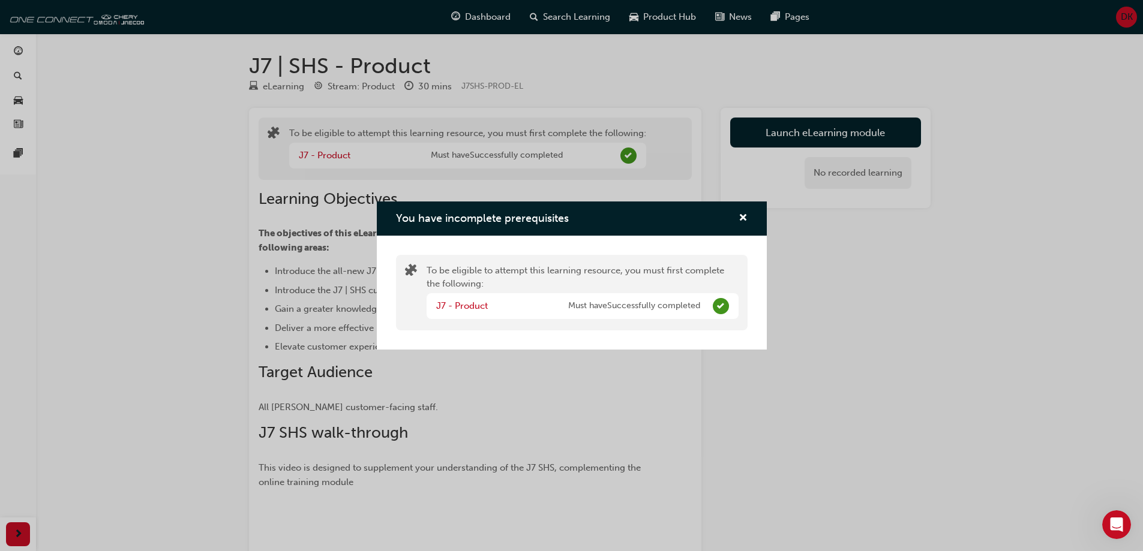
click at [814, 256] on div "You have incomplete prerequisites To be eligible to attempt this learning resou…" at bounding box center [571, 275] width 1143 height 551
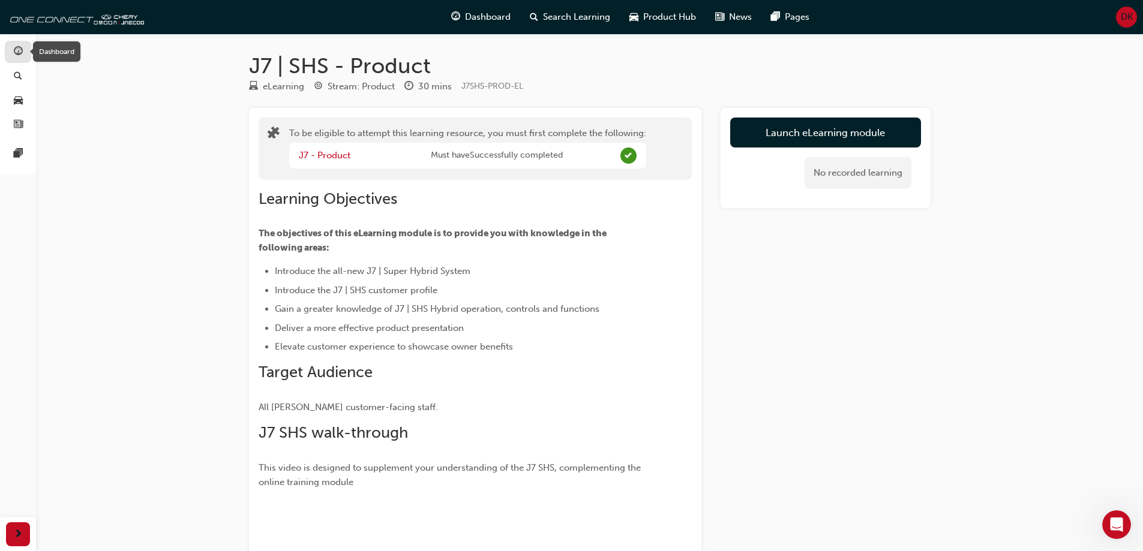
click at [18, 51] on span "guage-icon" at bounding box center [18, 52] width 9 height 11
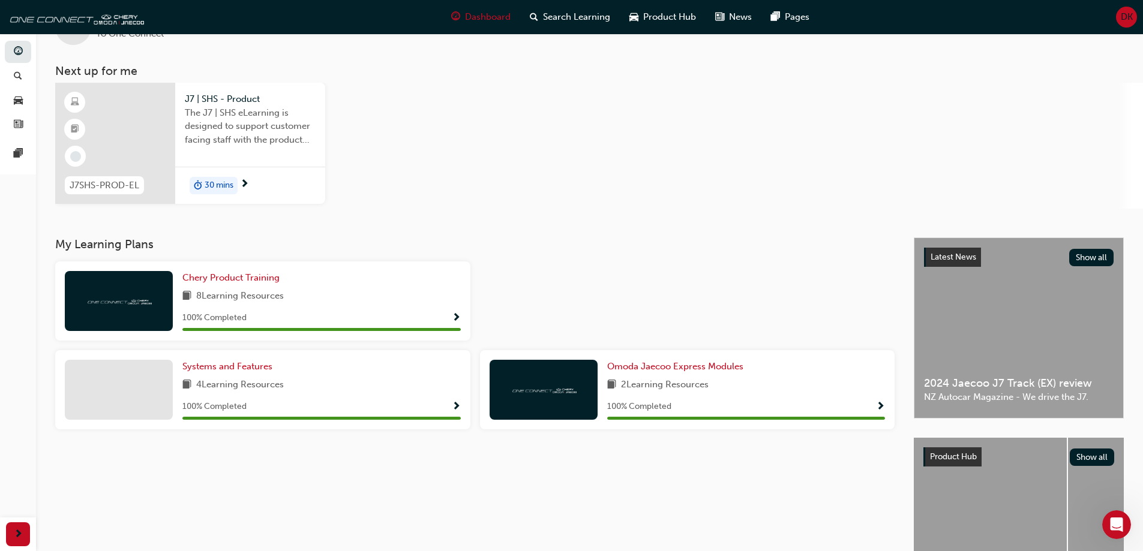
scroll to position [137, 0]
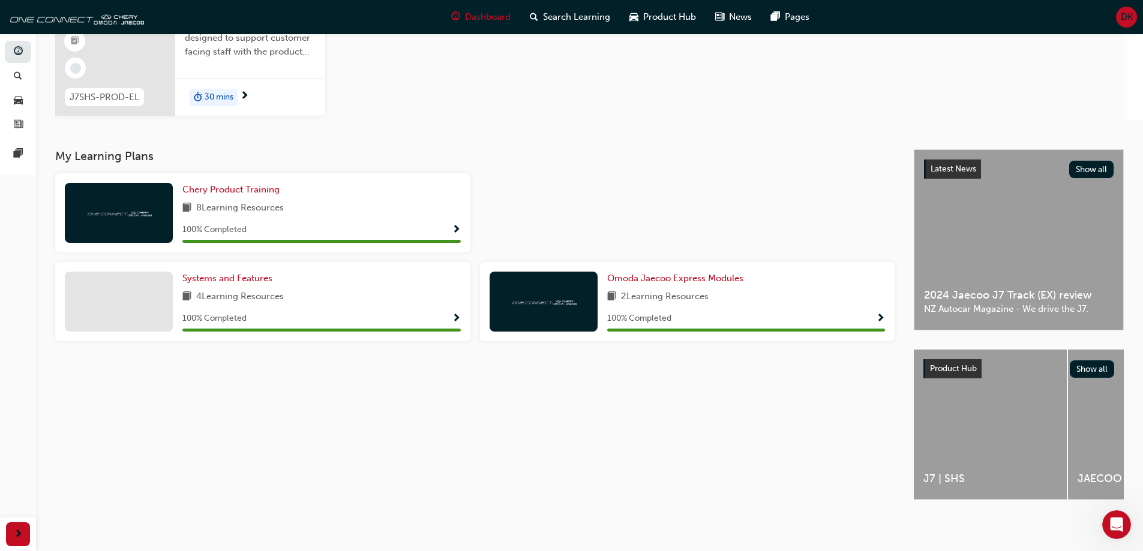
click at [1004, 457] on div "J7 | SHS" at bounding box center [990, 425] width 153 height 150
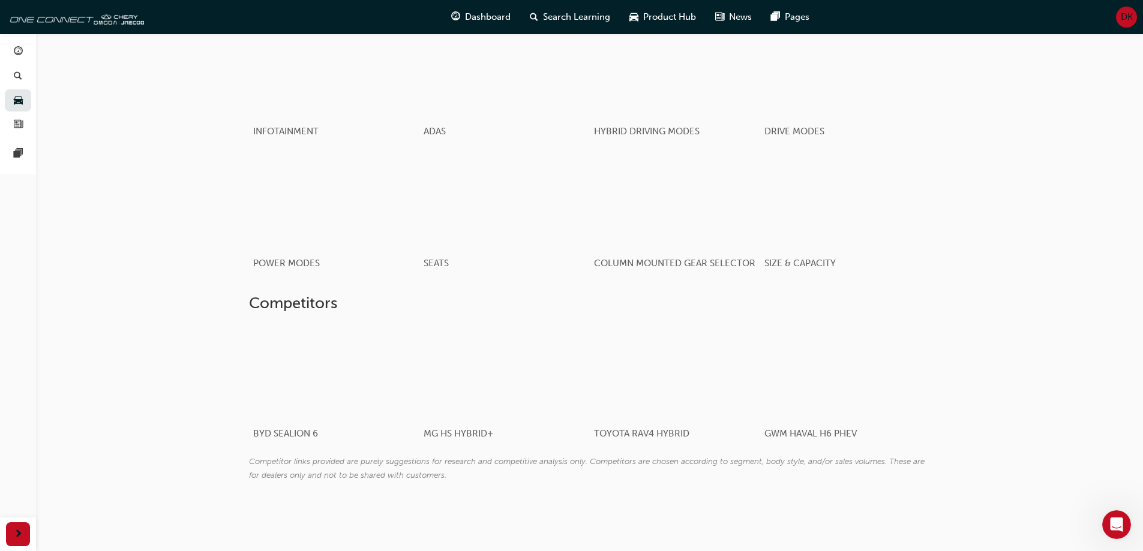
scroll to position [1496, 0]
click at [18, 61] on link "button" at bounding box center [18, 52] width 26 height 22
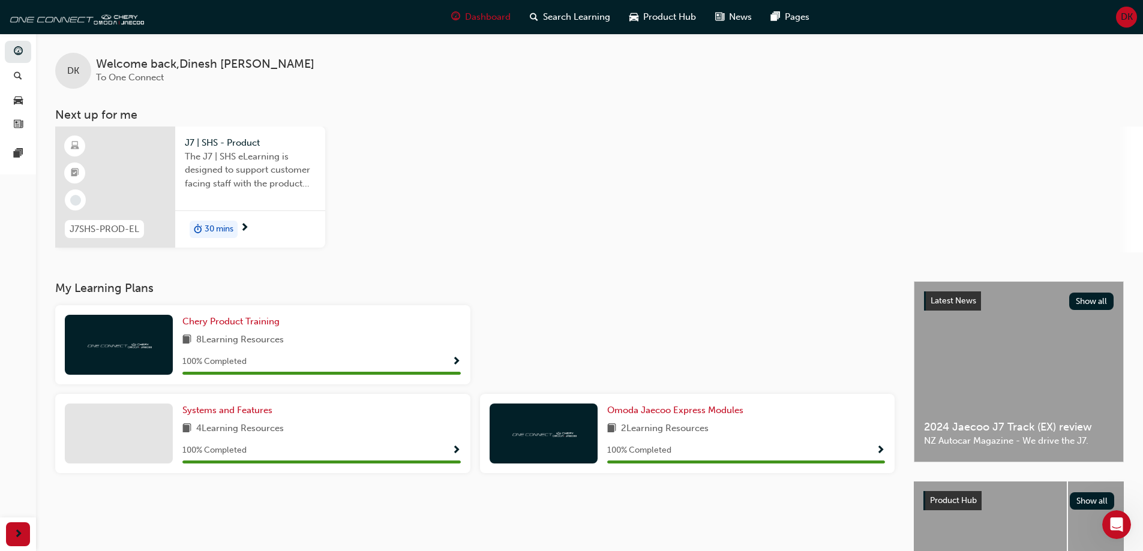
click at [1112, 411] on div "Latest News Show all 2024 Jaecoo J7 Track (EX) review NZ Autocar Magazine - We …" at bounding box center [1018, 372] width 209 height 180
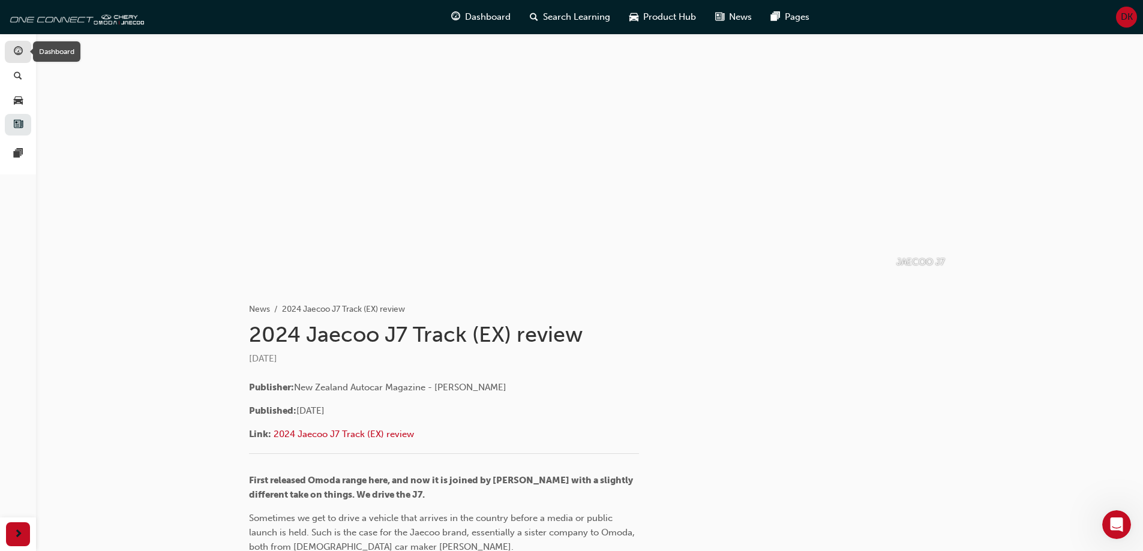
click at [17, 51] on span "guage-icon" at bounding box center [18, 52] width 9 height 11
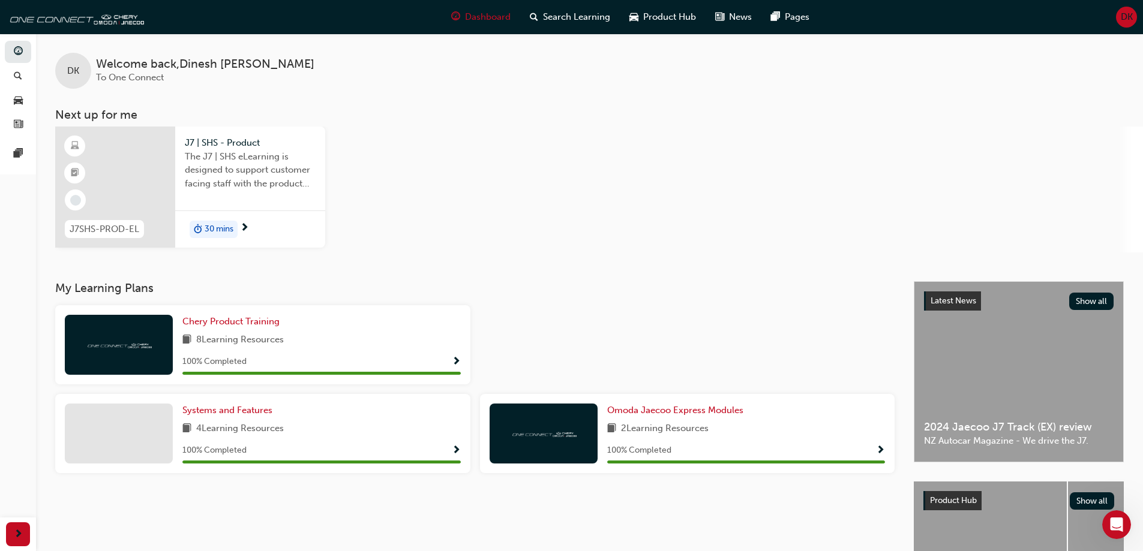
click at [221, 182] on span "The J7 | SHS eLearning is designed to support customer facing staff with the pr…" at bounding box center [250, 170] width 131 height 41
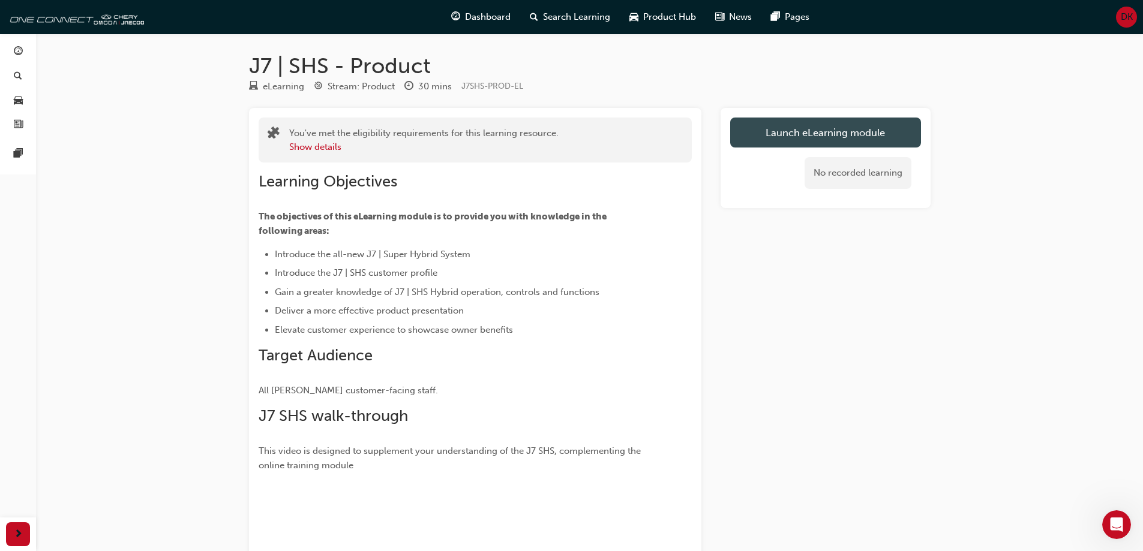
click at [753, 138] on link "Launch eLearning module" at bounding box center [825, 133] width 191 height 30
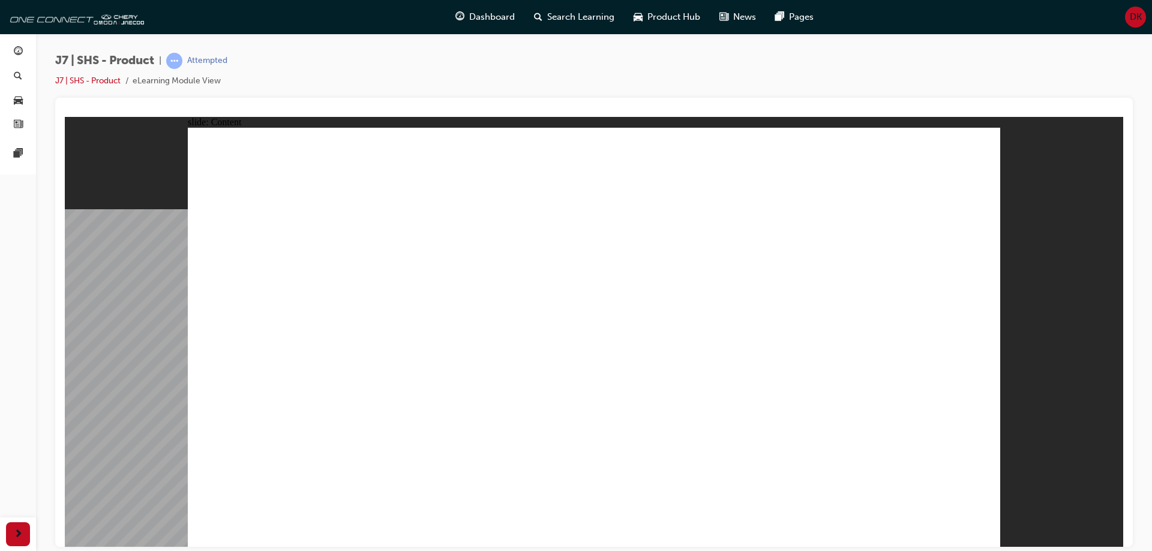
drag, startPoint x: 308, startPoint y: 277, endPoint x: 394, endPoint y: 288, distance: 86.5
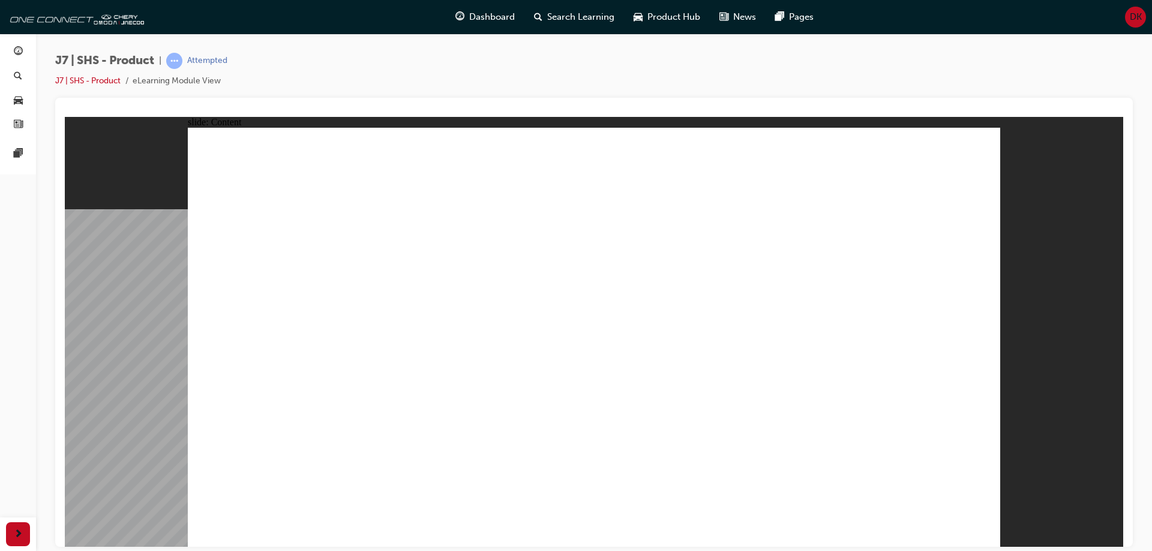
drag, startPoint x: 917, startPoint y: 168, endPoint x: 938, endPoint y: 177, distance: 22.8
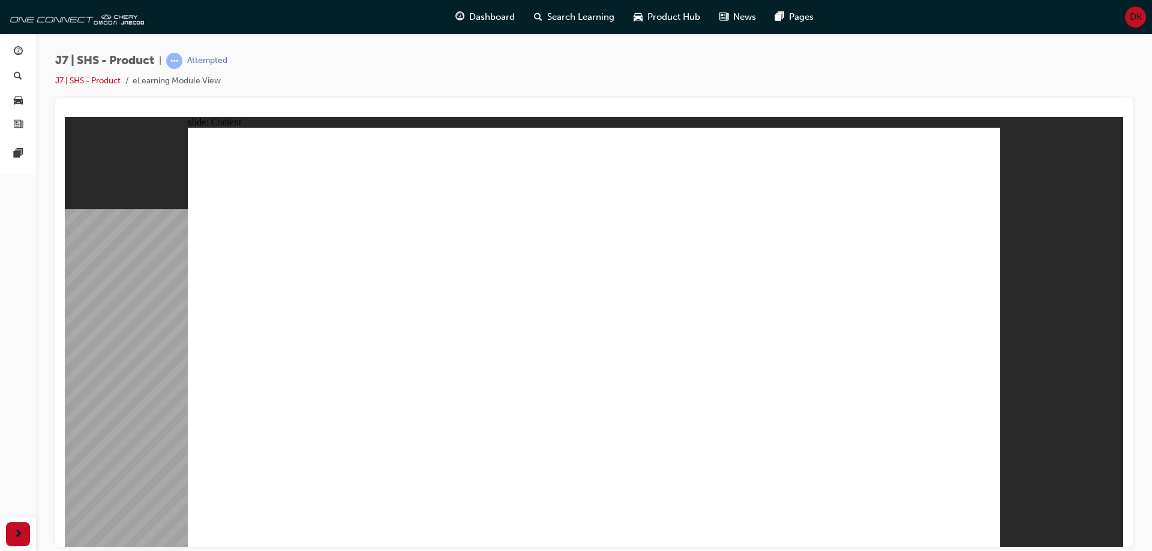
radio input "true"
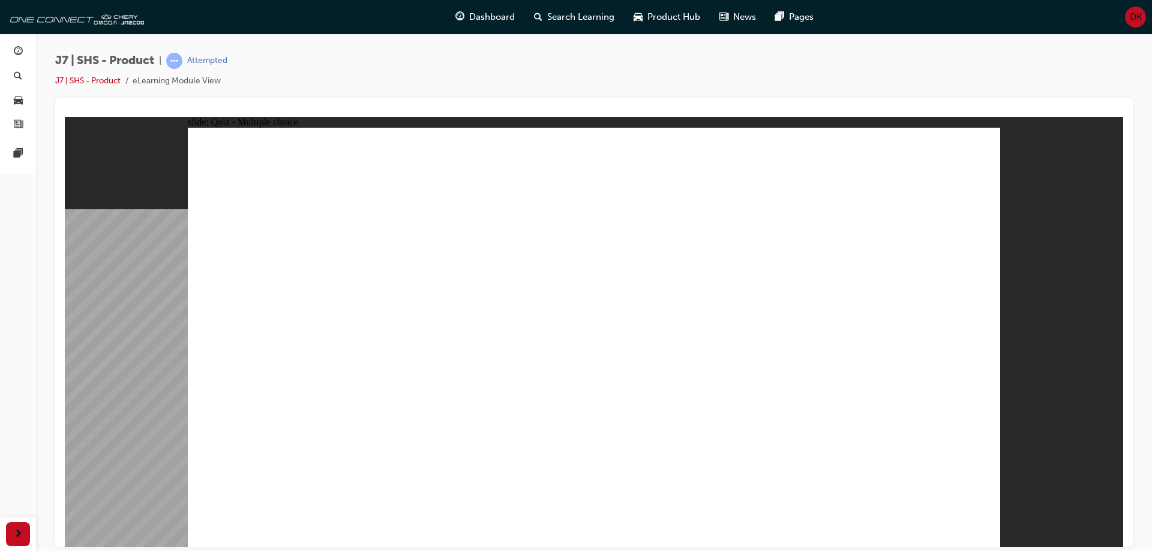
radio input "true"
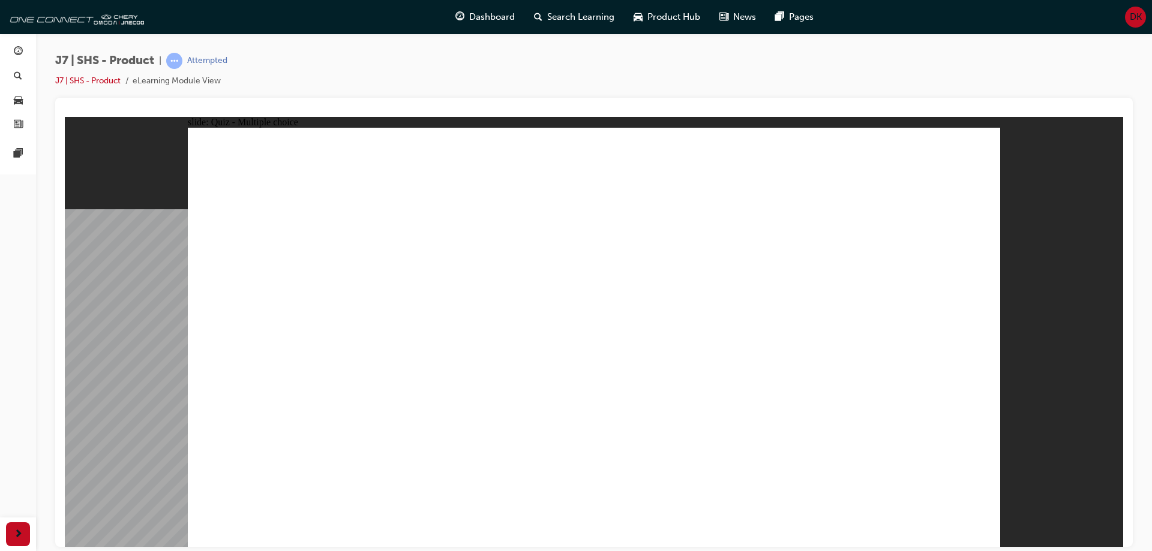
radio input "false"
radio input "true"
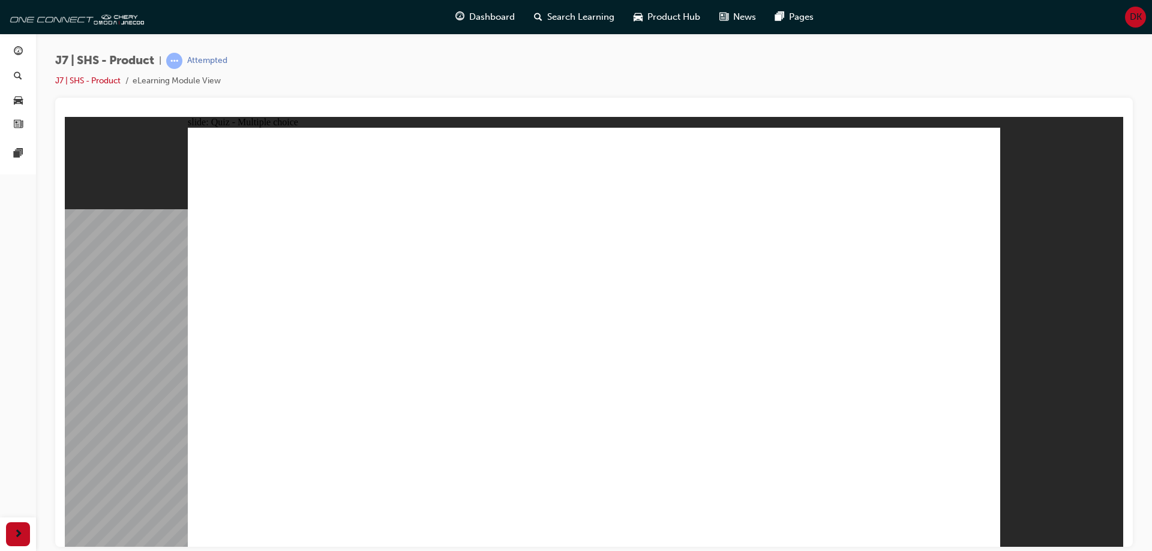
radio input "true"
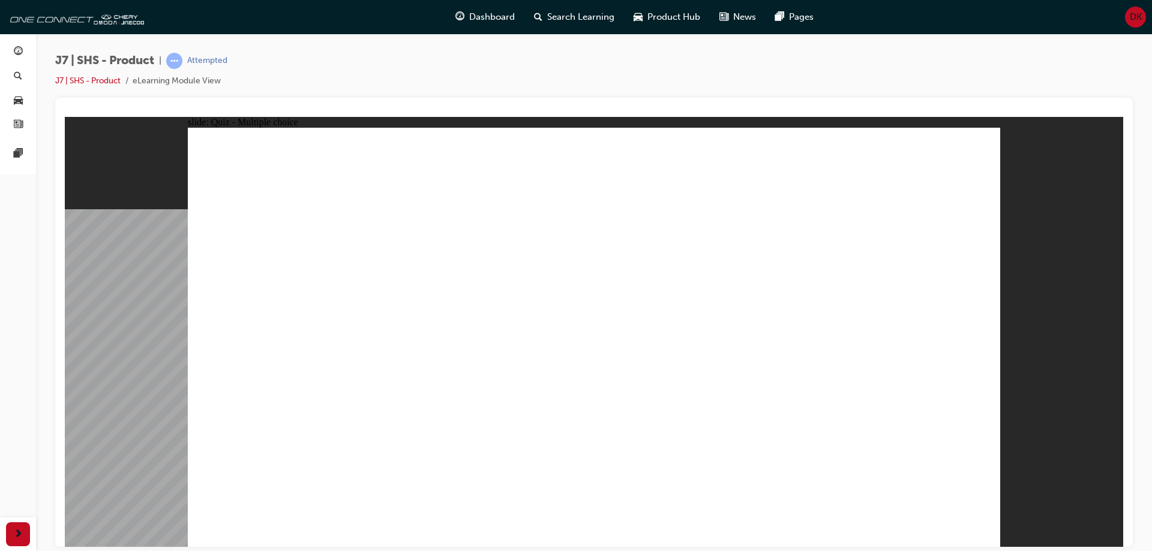
radio input "true"
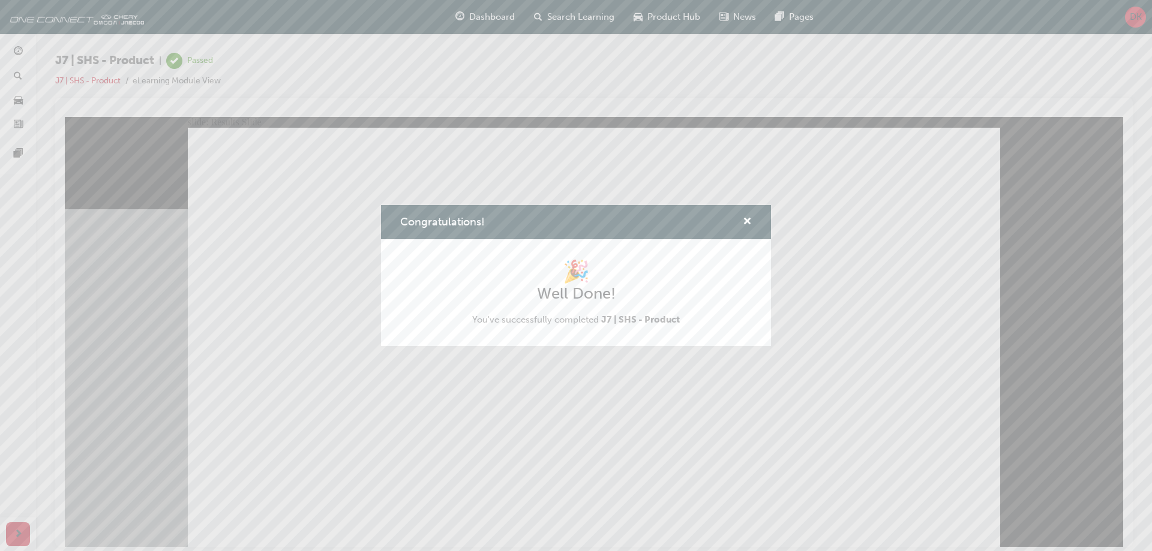
click at [749, 230] on div "Congratulations!" at bounding box center [576, 222] width 390 height 34
click at [744, 227] on span "cross-icon" at bounding box center [747, 222] width 9 height 11
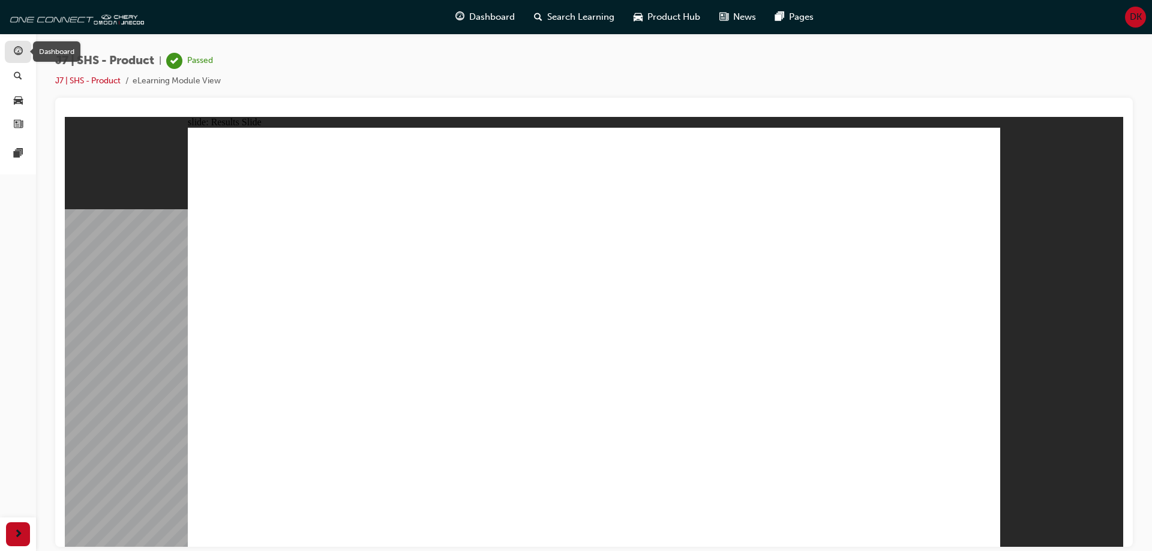
click at [14, 54] on span "guage-icon" at bounding box center [18, 52] width 9 height 11
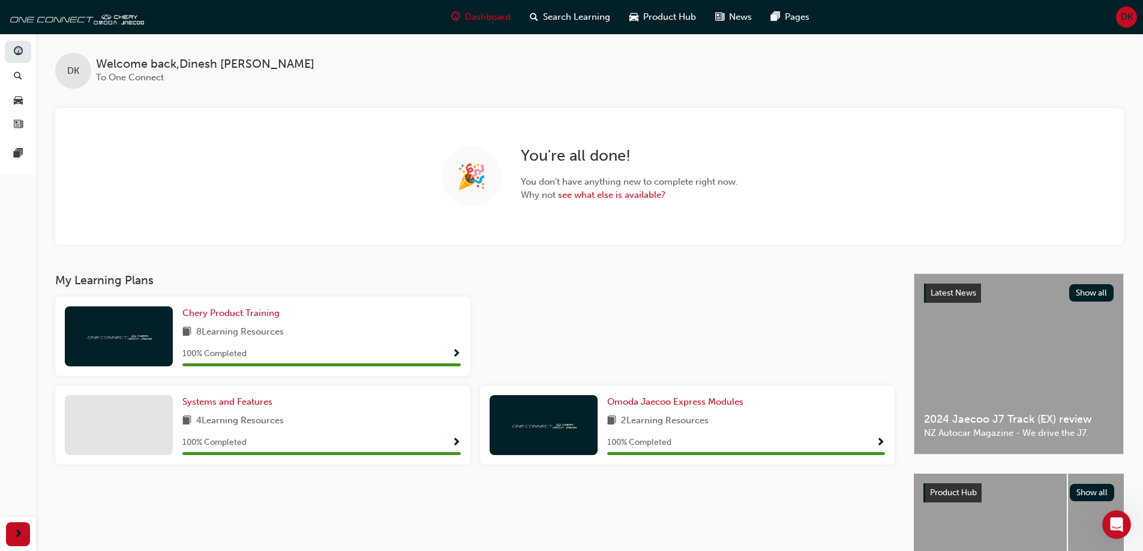
click at [680, 284] on h3 "My Learning Plans" at bounding box center [474, 281] width 839 height 14
